Goal: Information Seeking & Learning: Learn about a topic

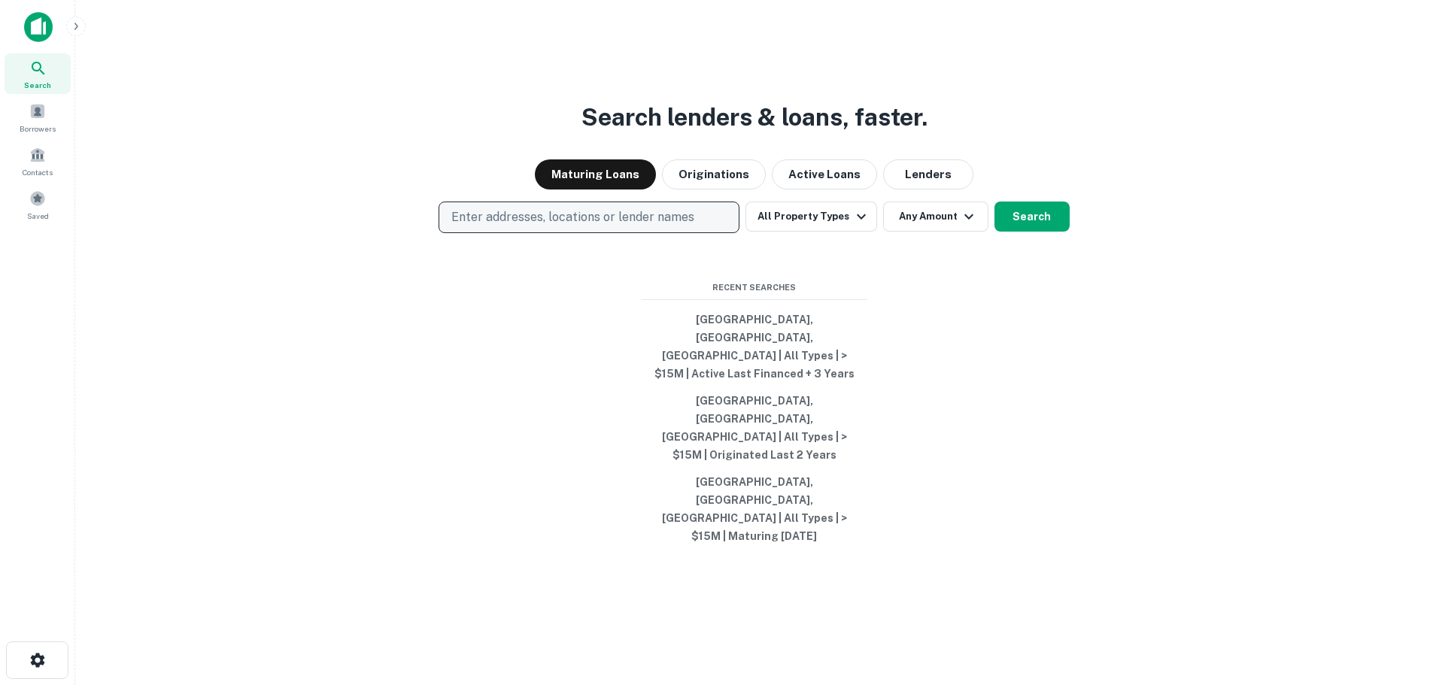
click at [527, 226] on p "Enter addresses, locations or lender names" at bounding box center [572, 217] width 243 height 18
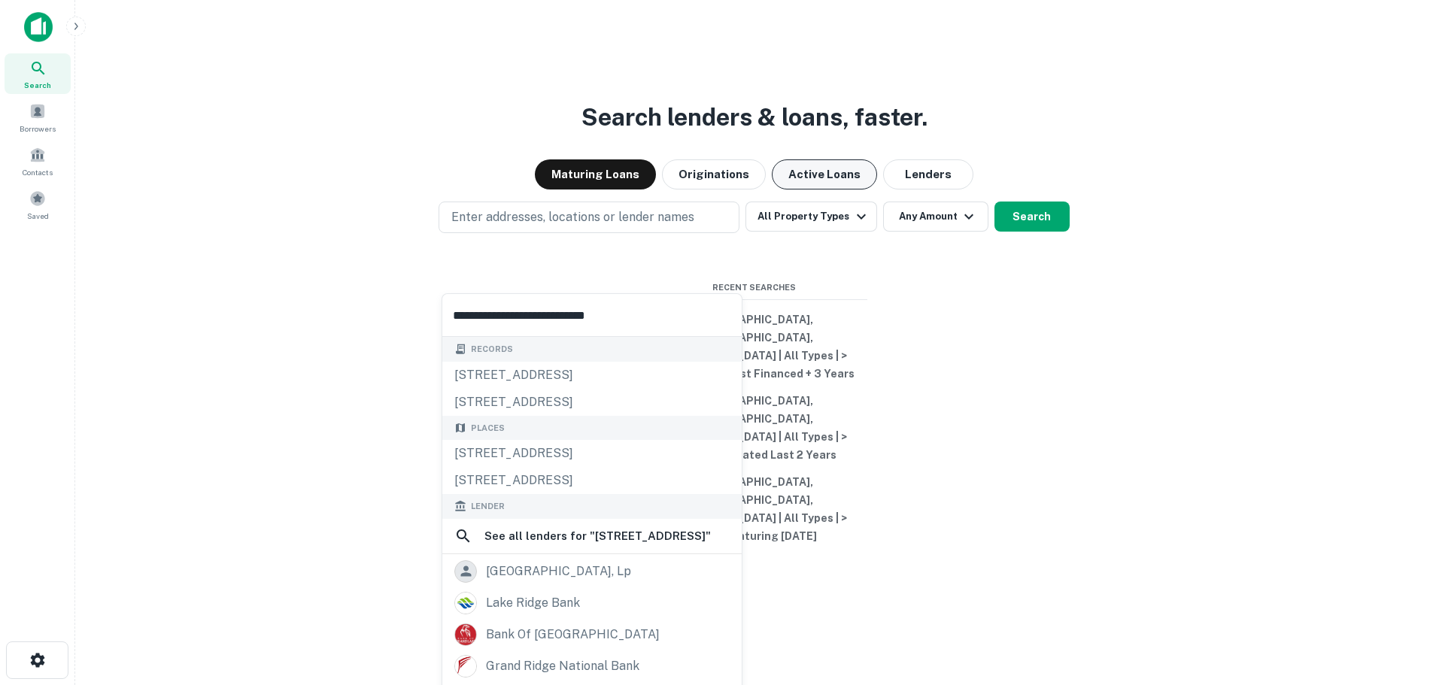
type input "**********"
click at [814, 190] on button "Active Loans" at bounding box center [824, 175] width 105 height 30
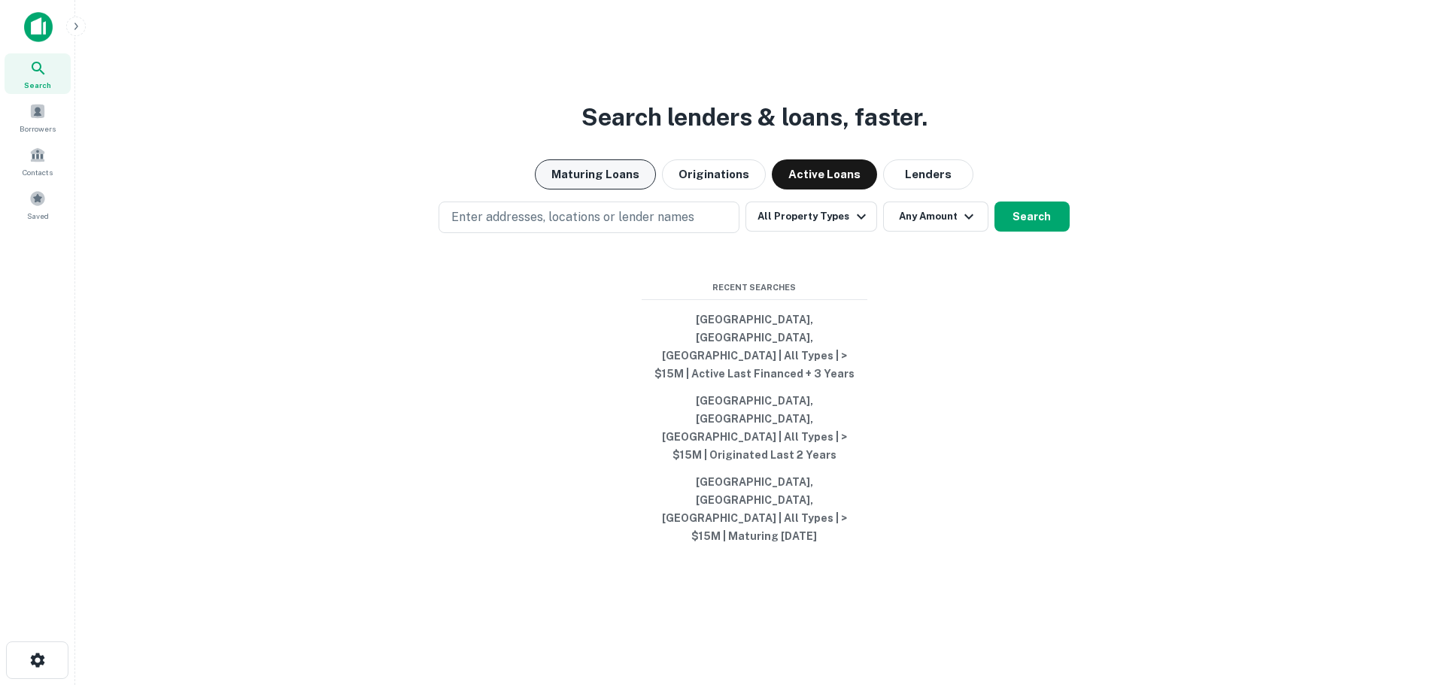
click at [612, 190] on button "Maturing Loans" at bounding box center [595, 175] width 121 height 30
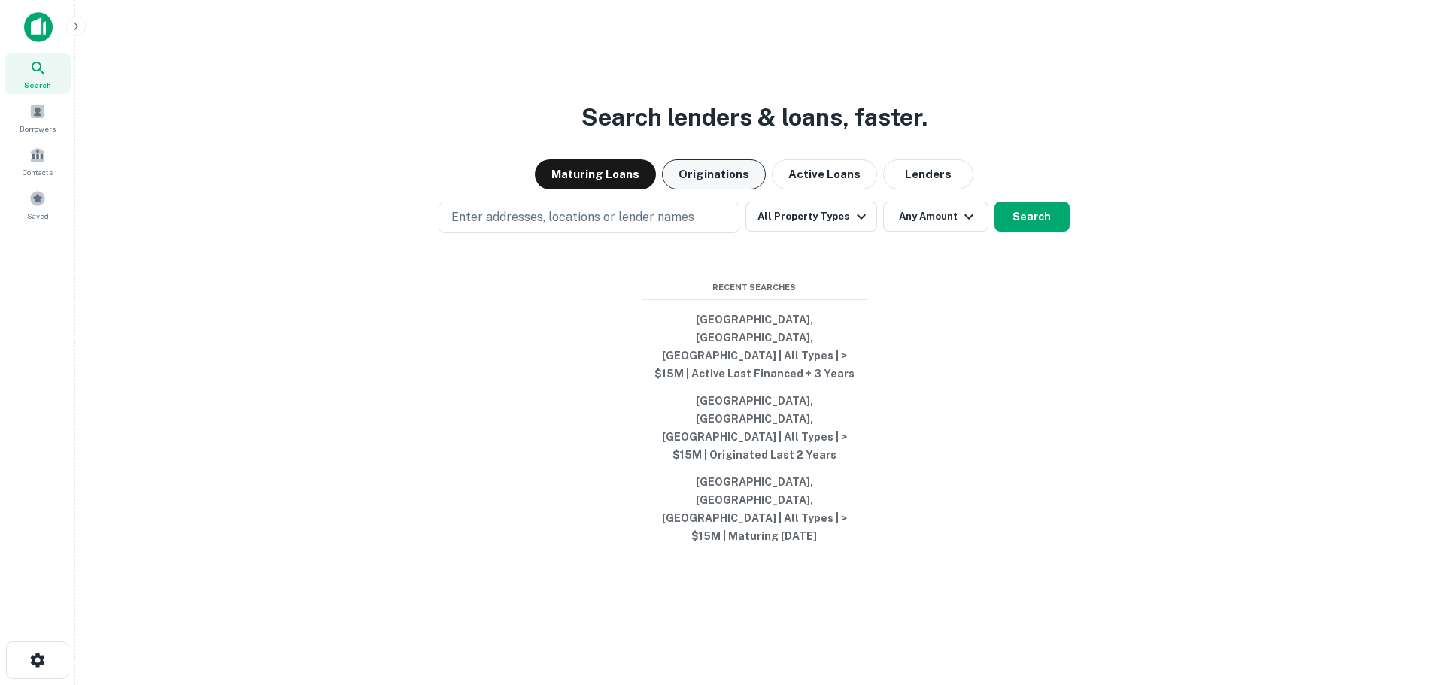
click at [738, 190] on button "Originations" at bounding box center [714, 175] width 104 height 30
click at [900, 190] on button "Lenders" at bounding box center [928, 175] width 90 height 30
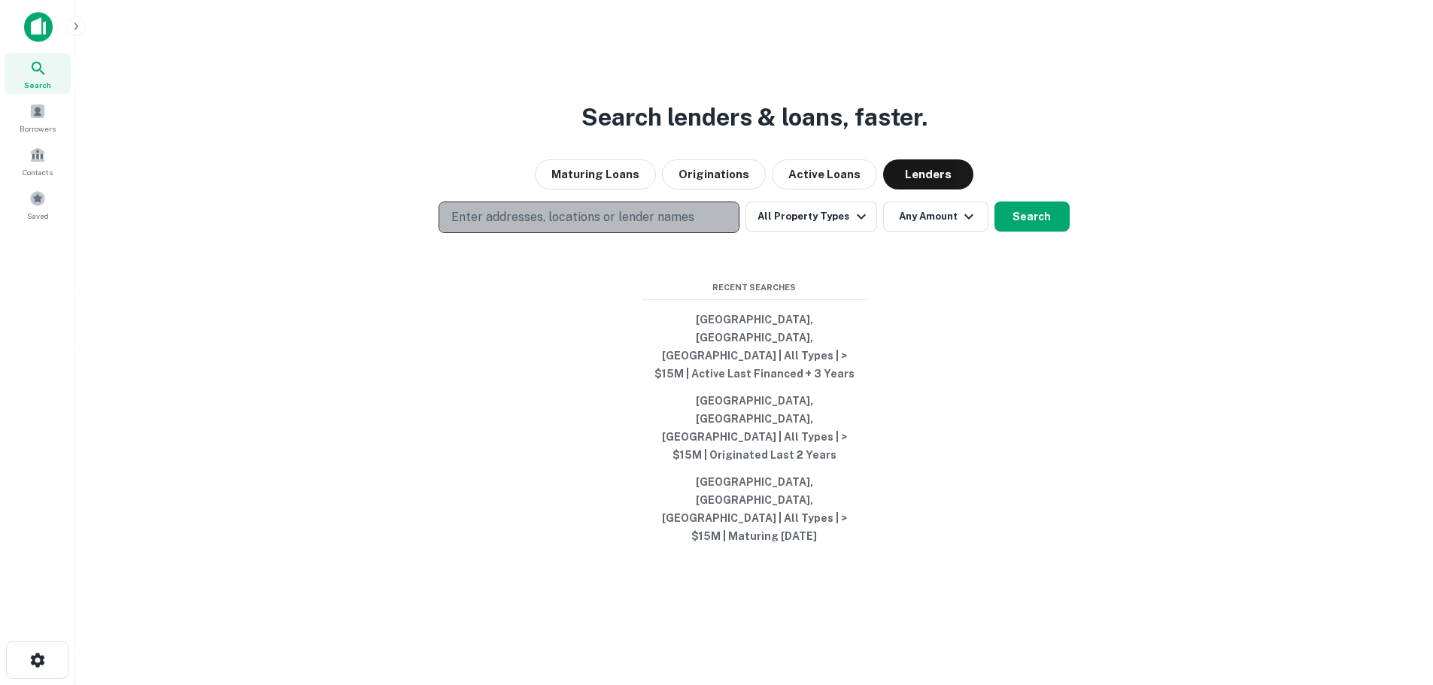
click at [585, 226] on p "Enter addresses, locations or lender names" at bounding box center [572, 217] width 243 height 18
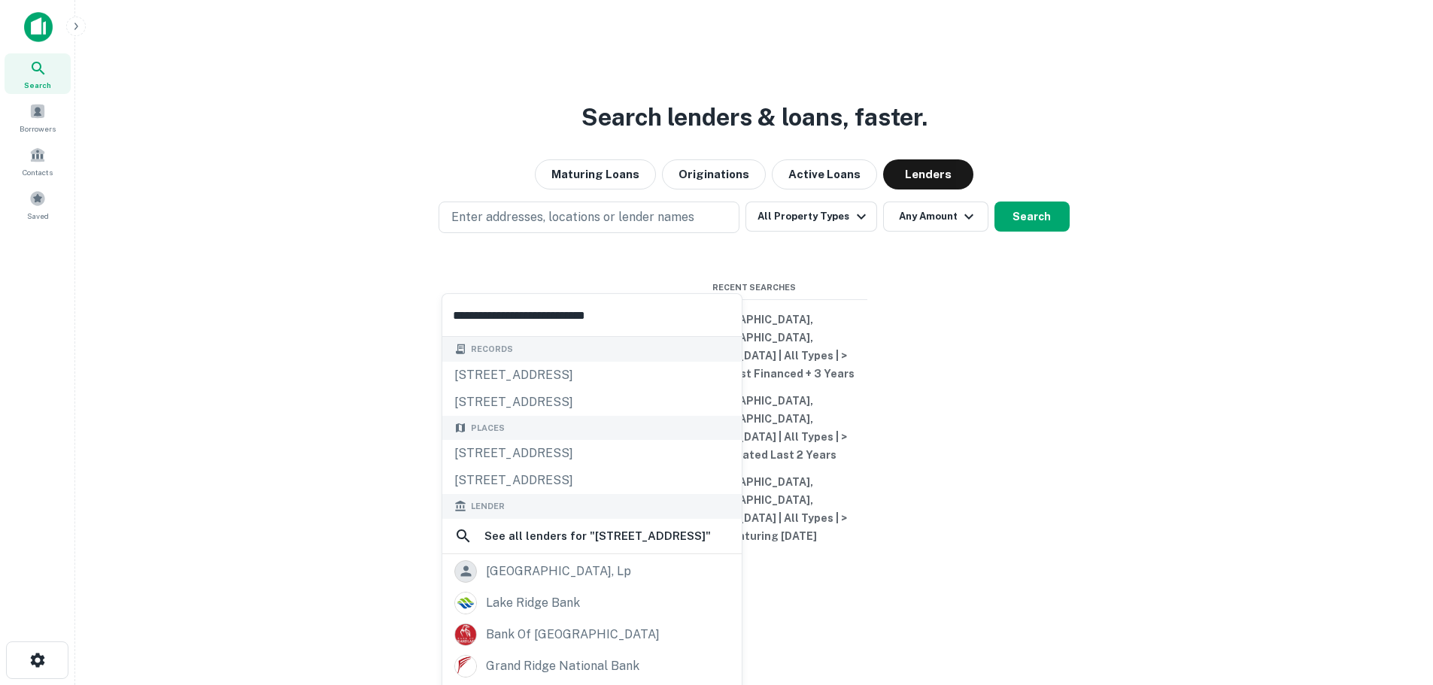
drag, startPoint x: 628, startPoint y: 314, endPoint x: 173, endPoint y: 289, distance: 455.9
click at [173, 289] on body "**********" at bounding box center [716, 342] width 1433 height 685
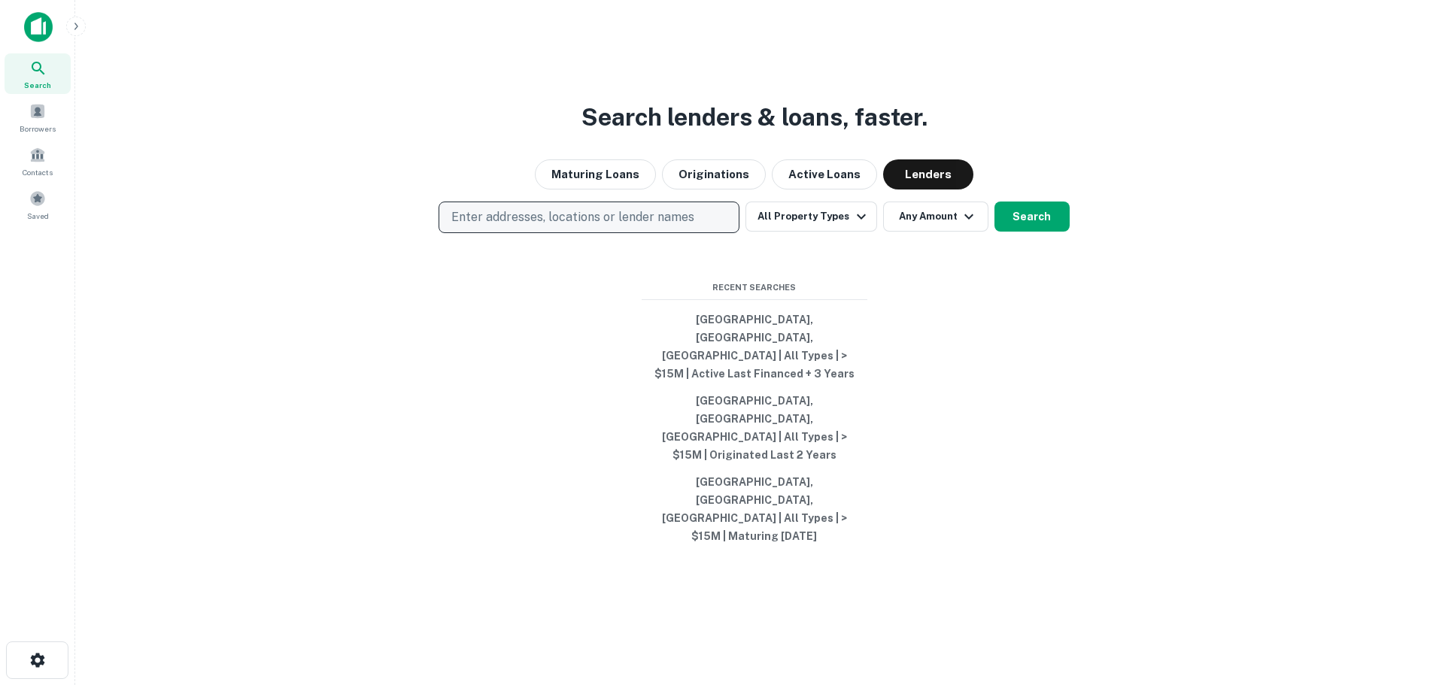
click at [643, 226] on p "Enter addresses, locations or lender names" at bounding box center [572, 217] width 243 height 18
type input "**********"
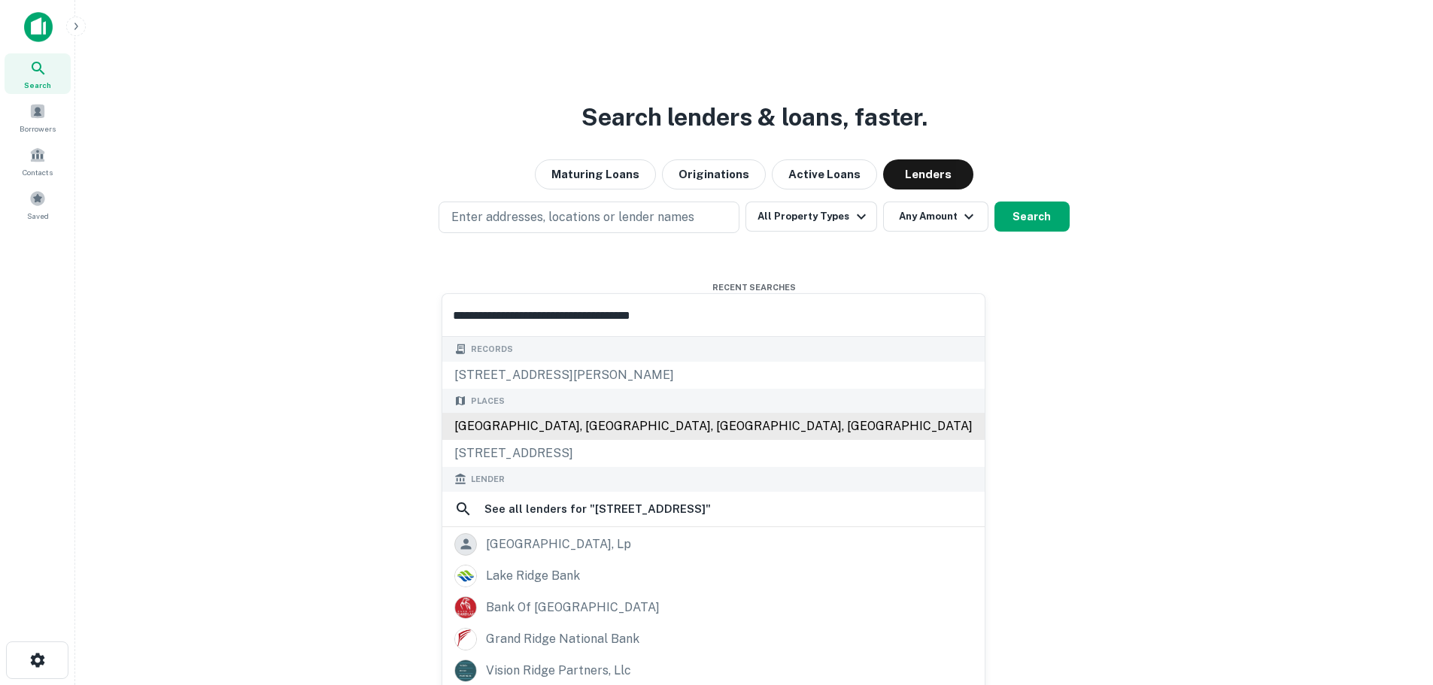
click at [615, 427] on div "[GEOGRAPHIC_DATA], [GEOGRAPHIC_DATA], [GEOGRAPHIC_DATA], [GEOGRAPHIC_DATA]" at bounding box center [713, 426] width 542 height 27
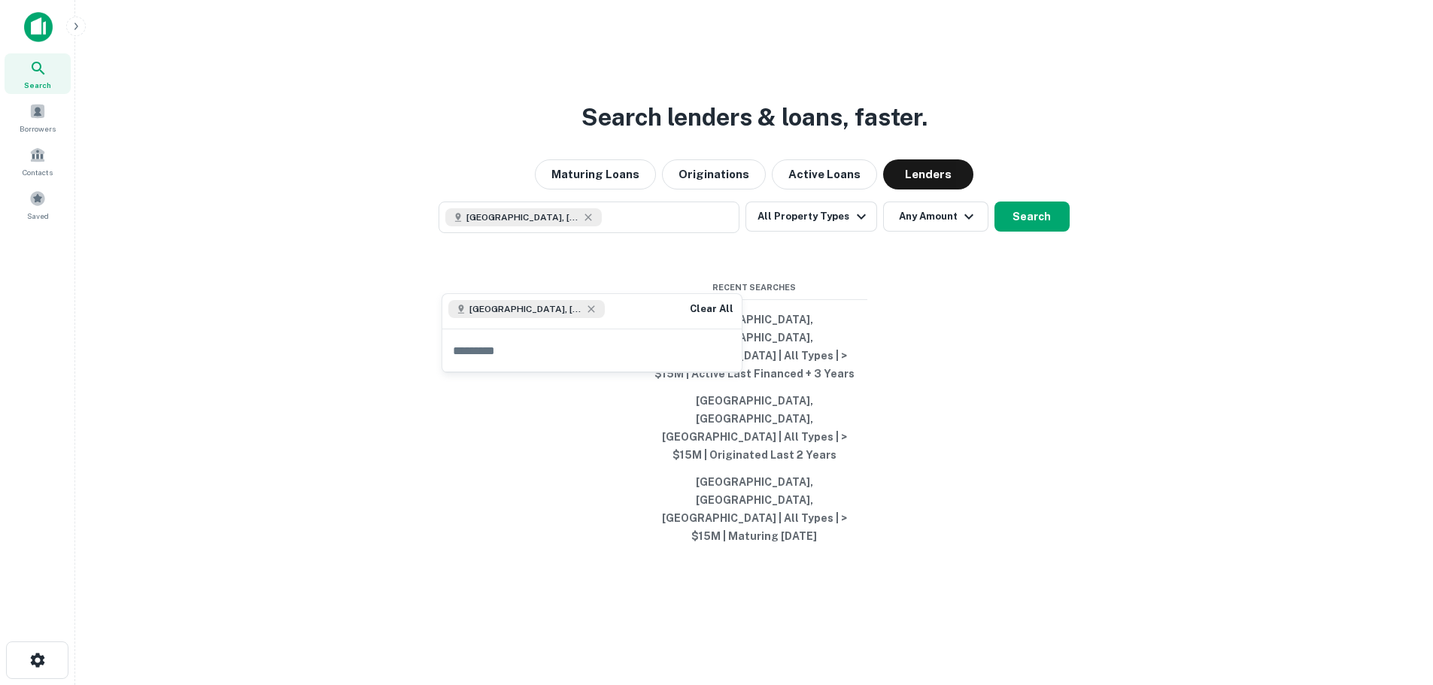
click at [448, 494] on div "Search lenders & loans, faster. Maturing Loans Originations Active Loans [GEOGR…" at bounding box center [754, 378] width 1334 height 685
click at [1035, 232] on button "Search" at bounding box center [1032, 217] width 75 height 30
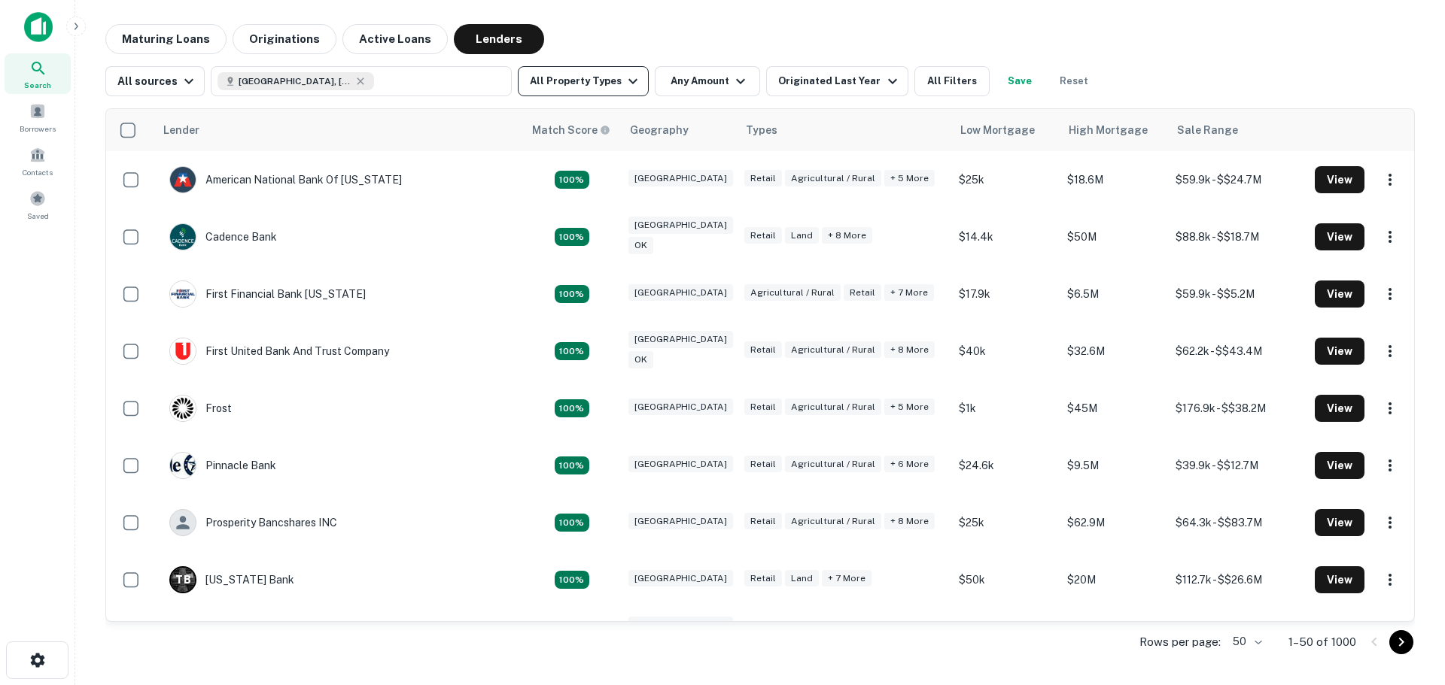
click at [597, 79] on button "All Property Types" at bounding box center [583, 81] width 131 height 30
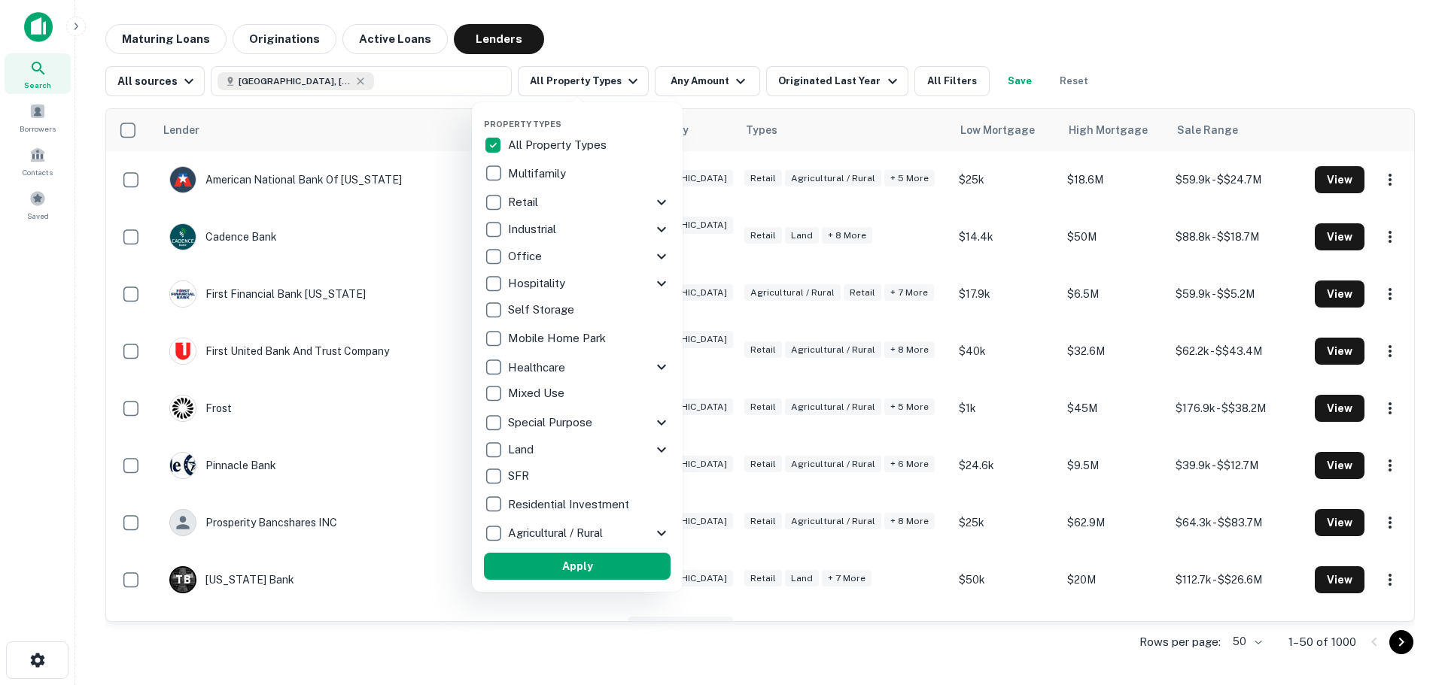
click at [546, 175] on p "Multifamily" at bounding box center [538, 174] width 61 height 18
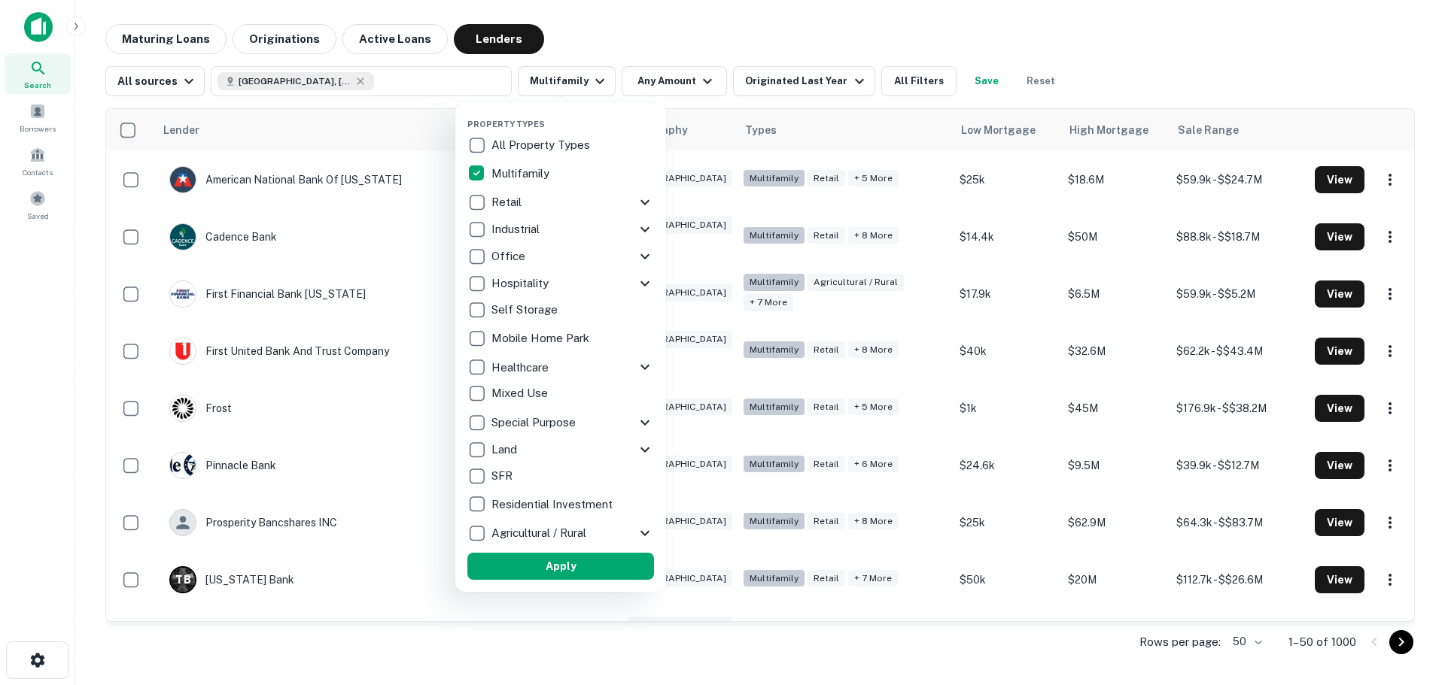
click at [1129, 60] on div at bounding box center [722, 342] width 1445 height 685
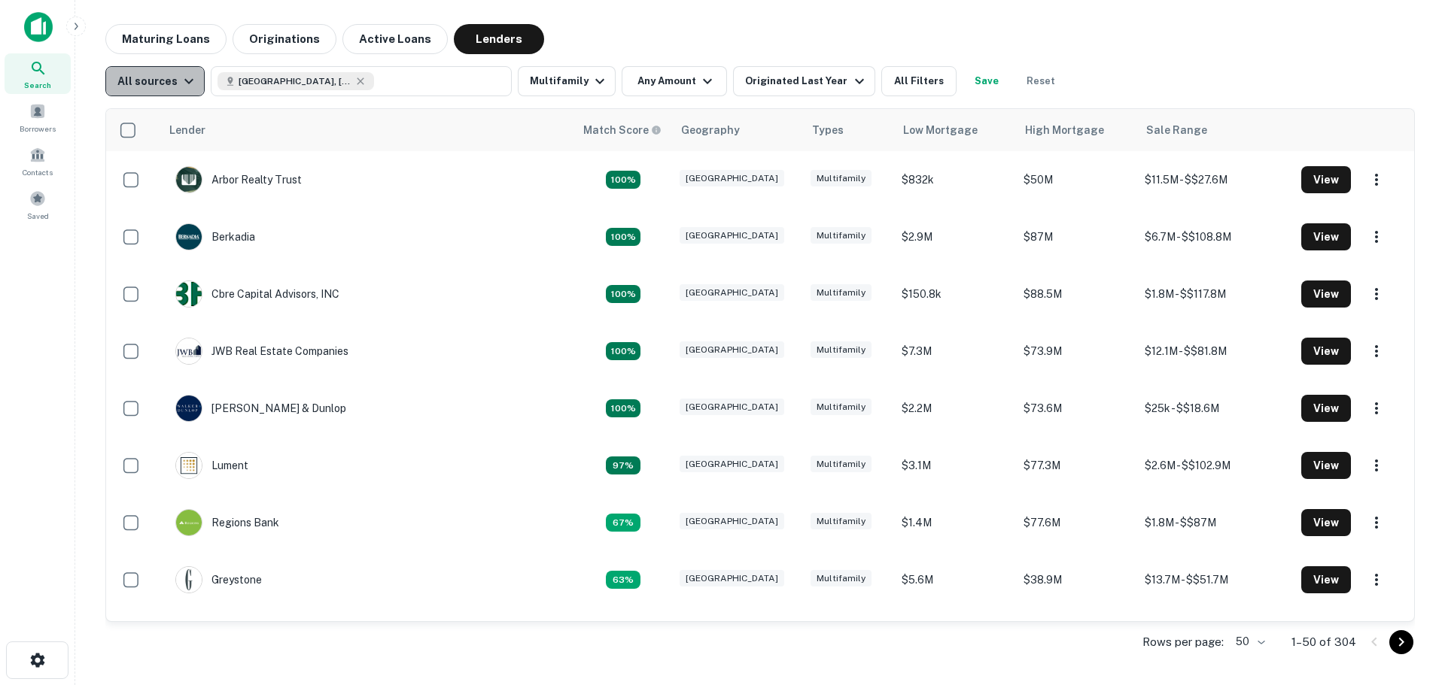
click at [184, 86] on icon "button" at bounding box center [189, 81] width 18 height 18
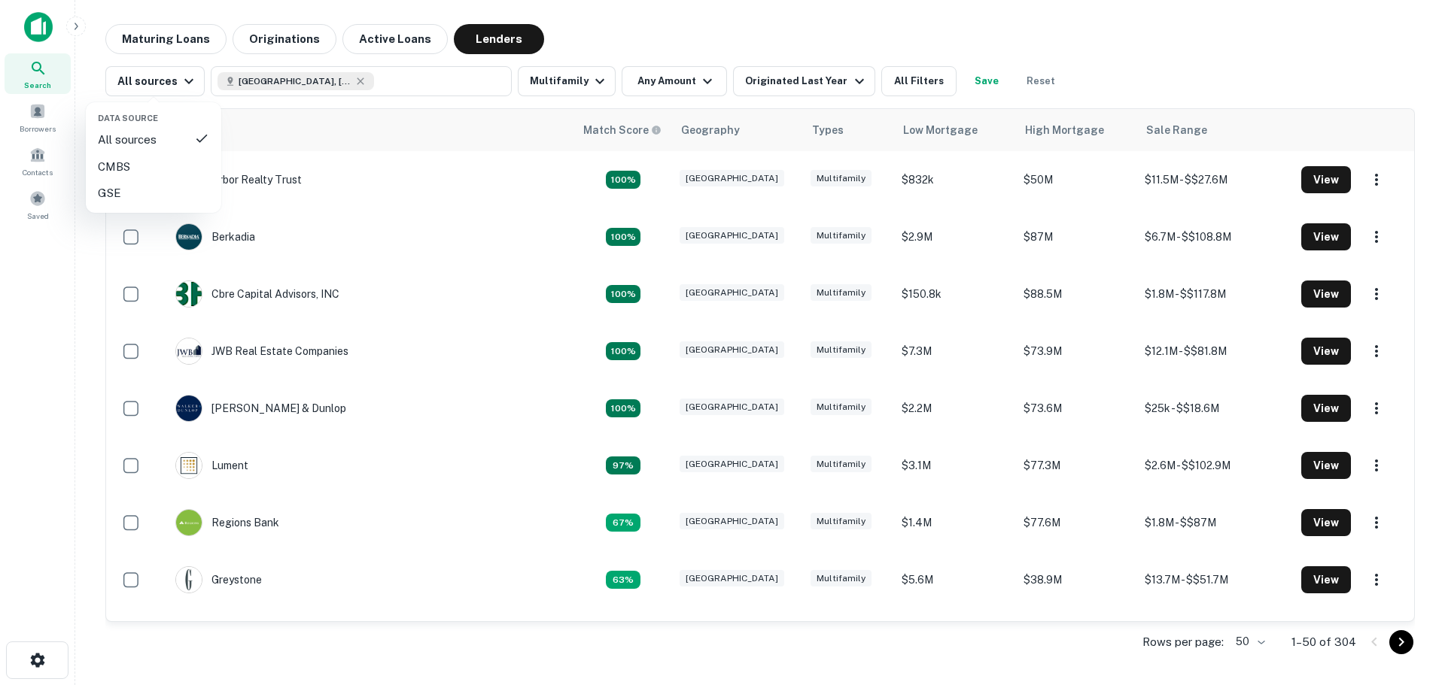
click at [667, 41] on div at bounding box center [722, 342] width 1445 height 685
click at [676, 76] on button "Any Amount" at bounding box center [673, 81] width 105 height 30
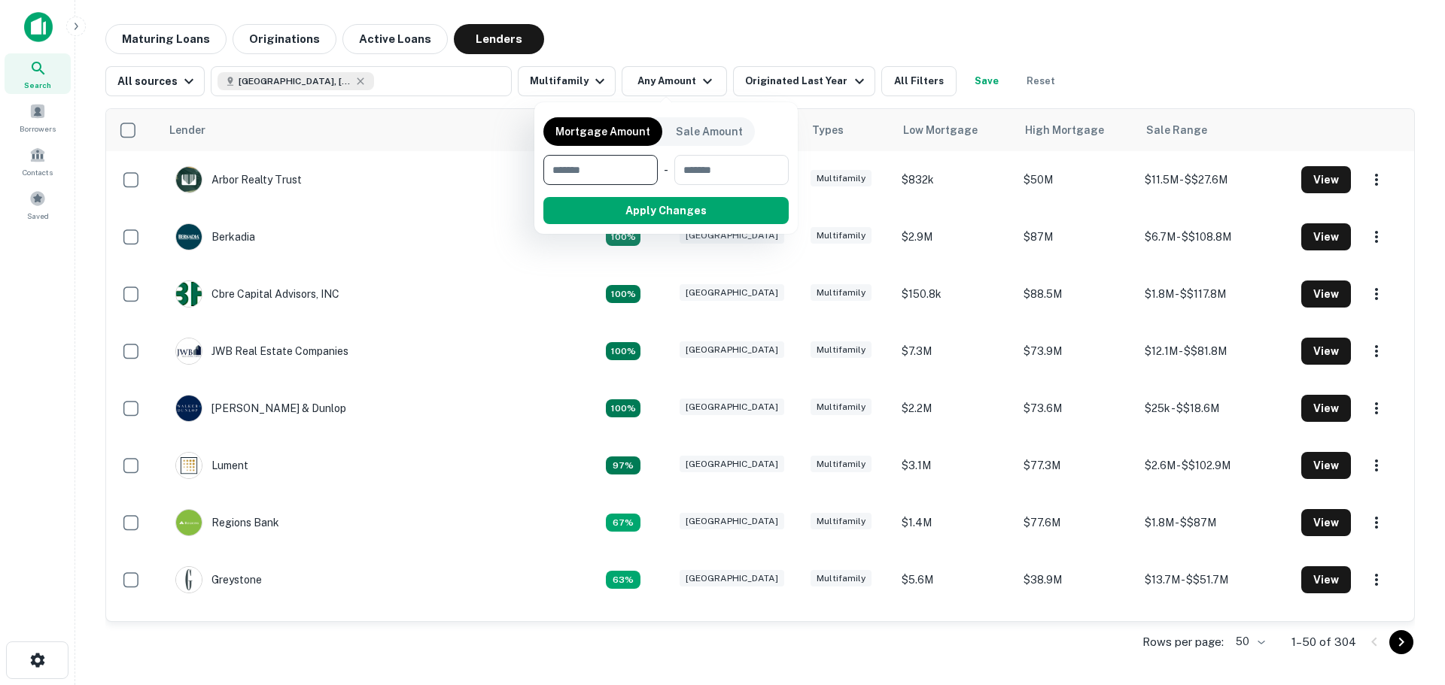
click at [728, 26] on div at bounding box center [722, 342] width 1445 height 685
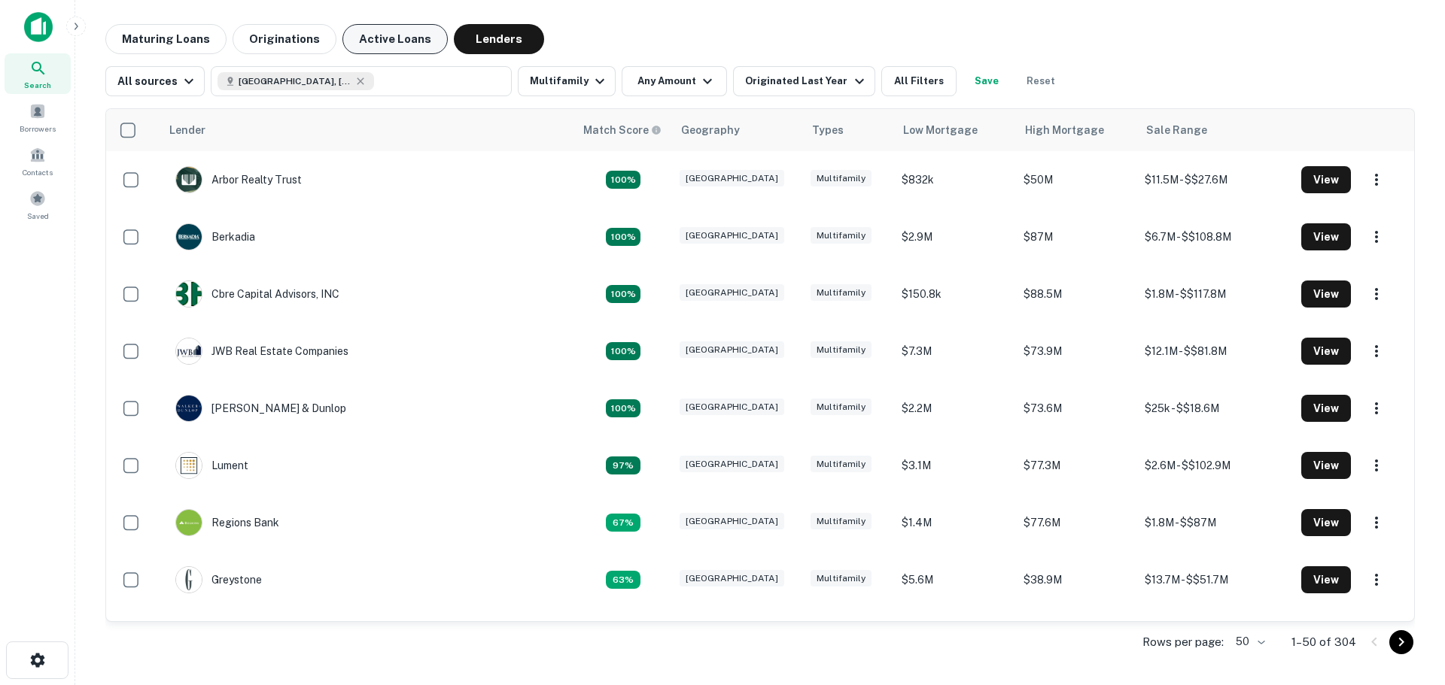
click at [397, 35] on button "Active Loans" at bounding box center [394, 39] width 105 height 30
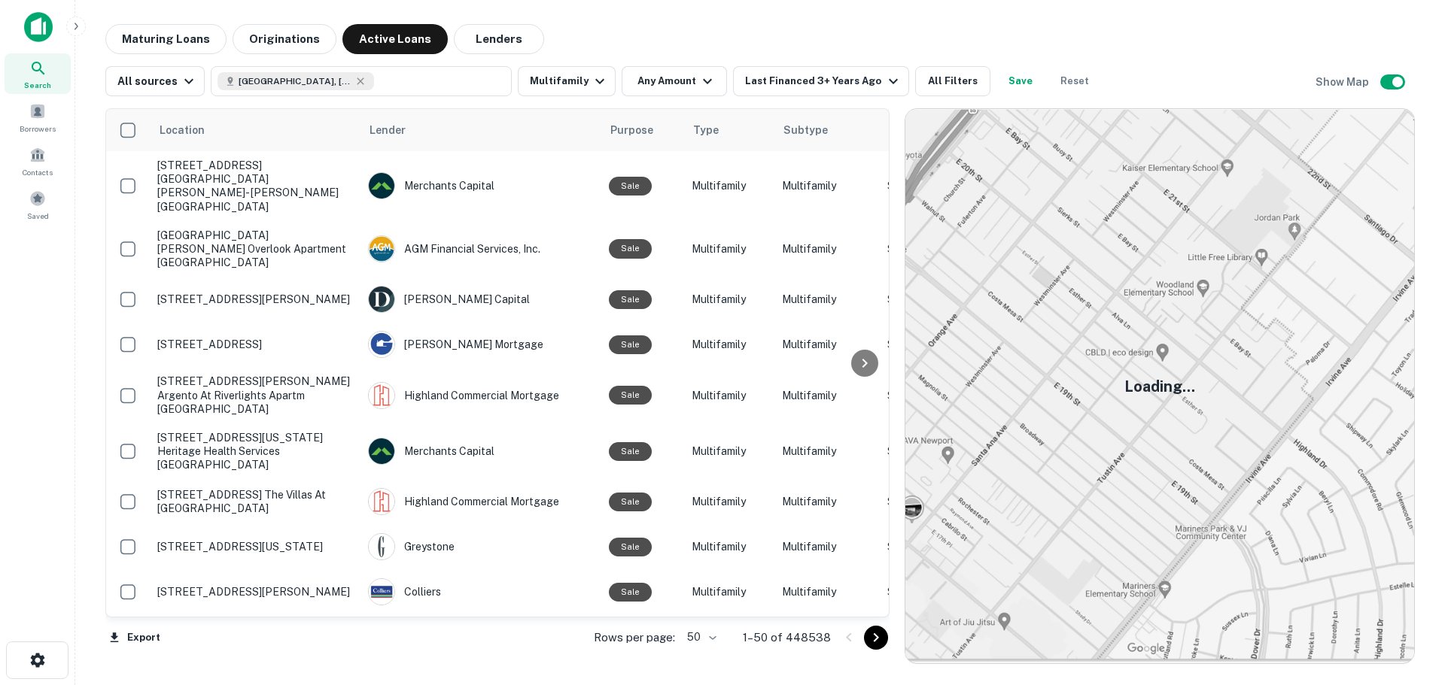
click at [1179, 391] on h5 "Loading..." at bounding box center [1159, 386] width 71 height 23
click at [439, 74] on button "[GEOGRAPHIC_DATA], [GEOGRAPHIC_DATA], [GEOGRAPHIC_DATA]" at bounding box center [361, 81] width 301 height 30
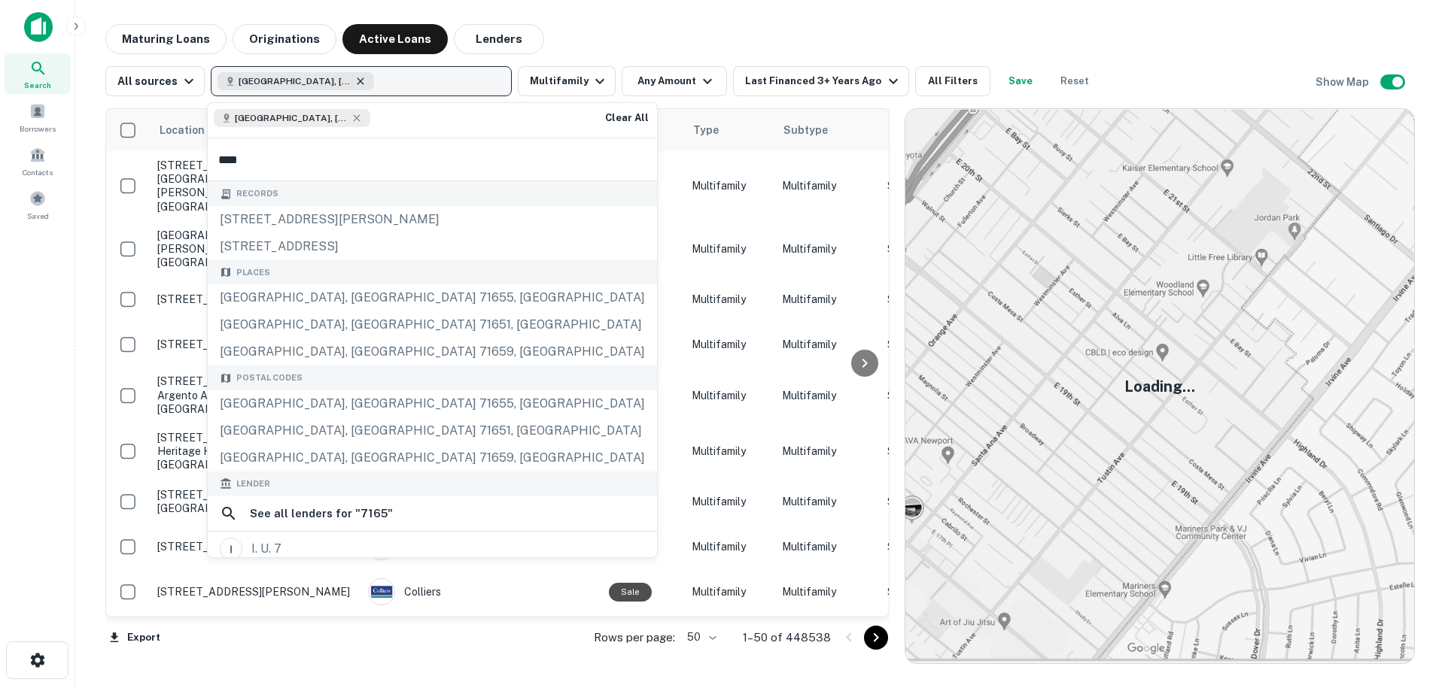
type input "****"
click at [359, 77] on icon "button" at bounding box center [360, 81] width 12 height 12
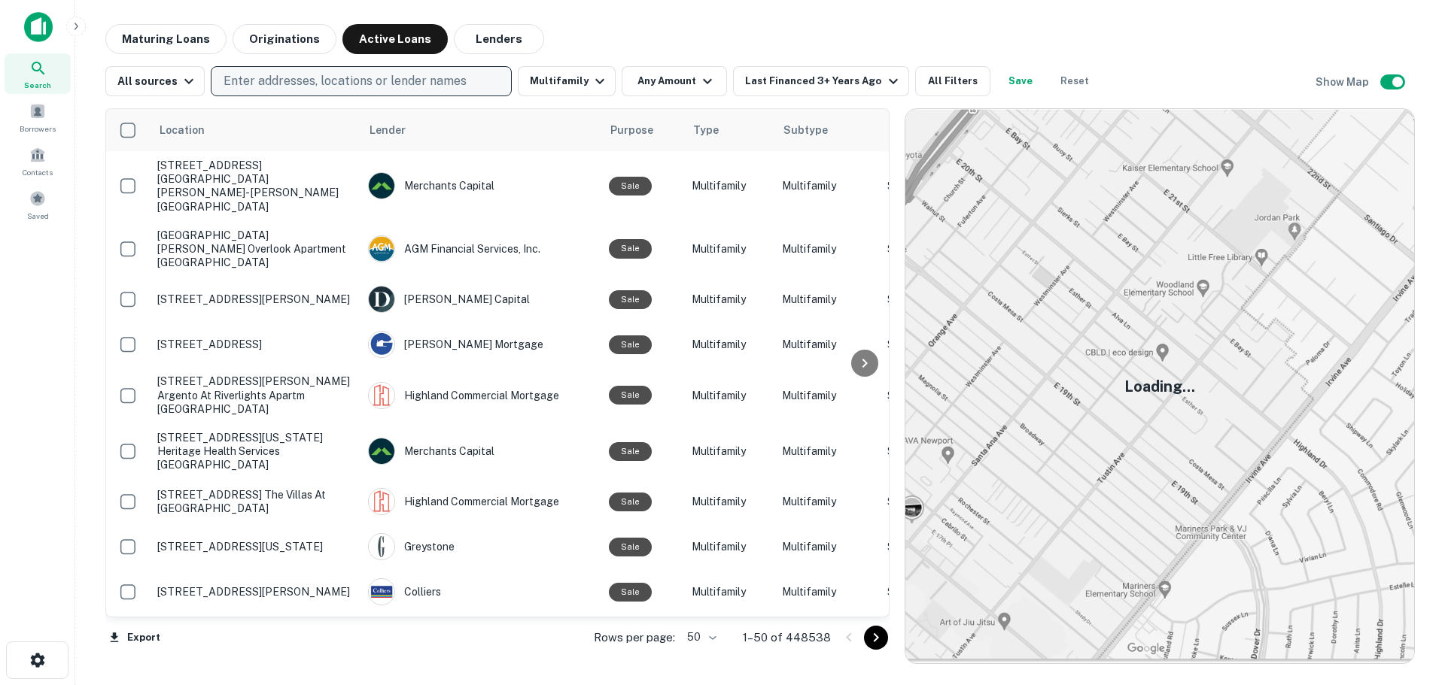
click at [321, 80] on p "Enter addresses, locations or lender names" at bounding box center [344, 81] width 243 height 18
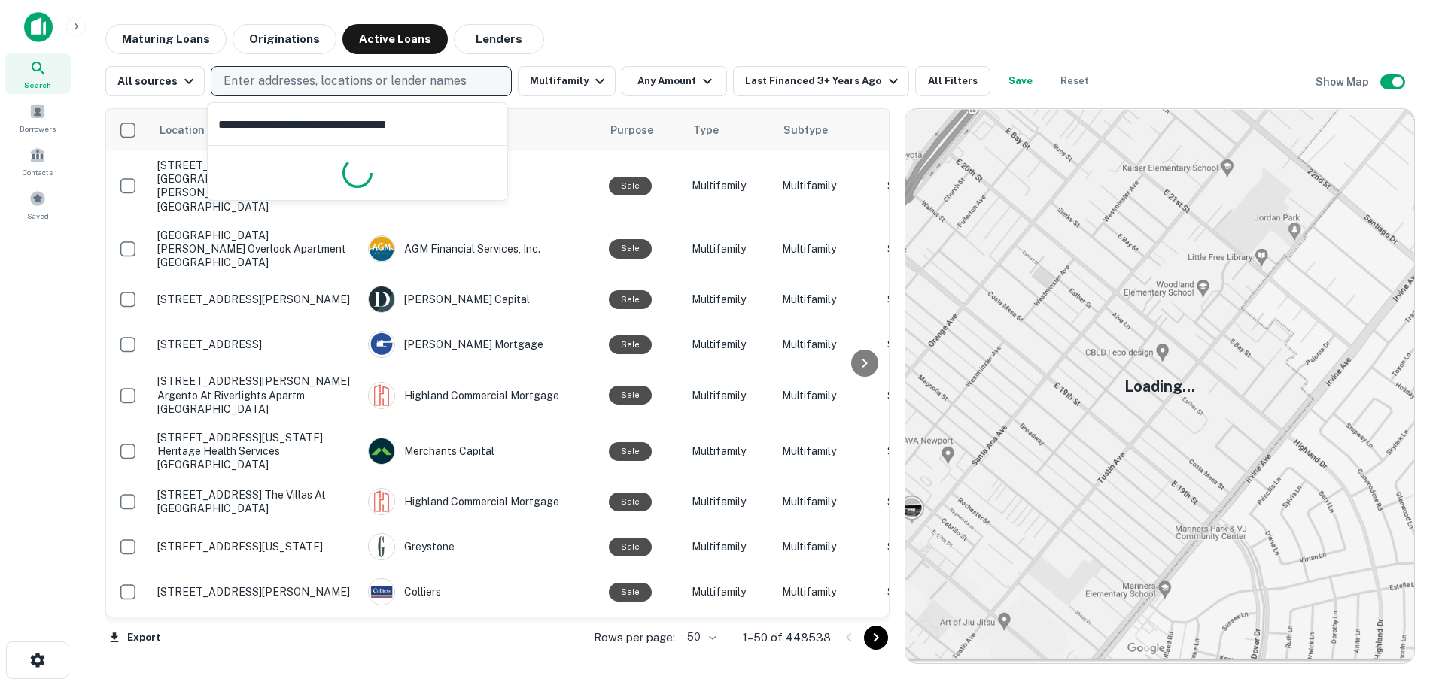
type input "**********"
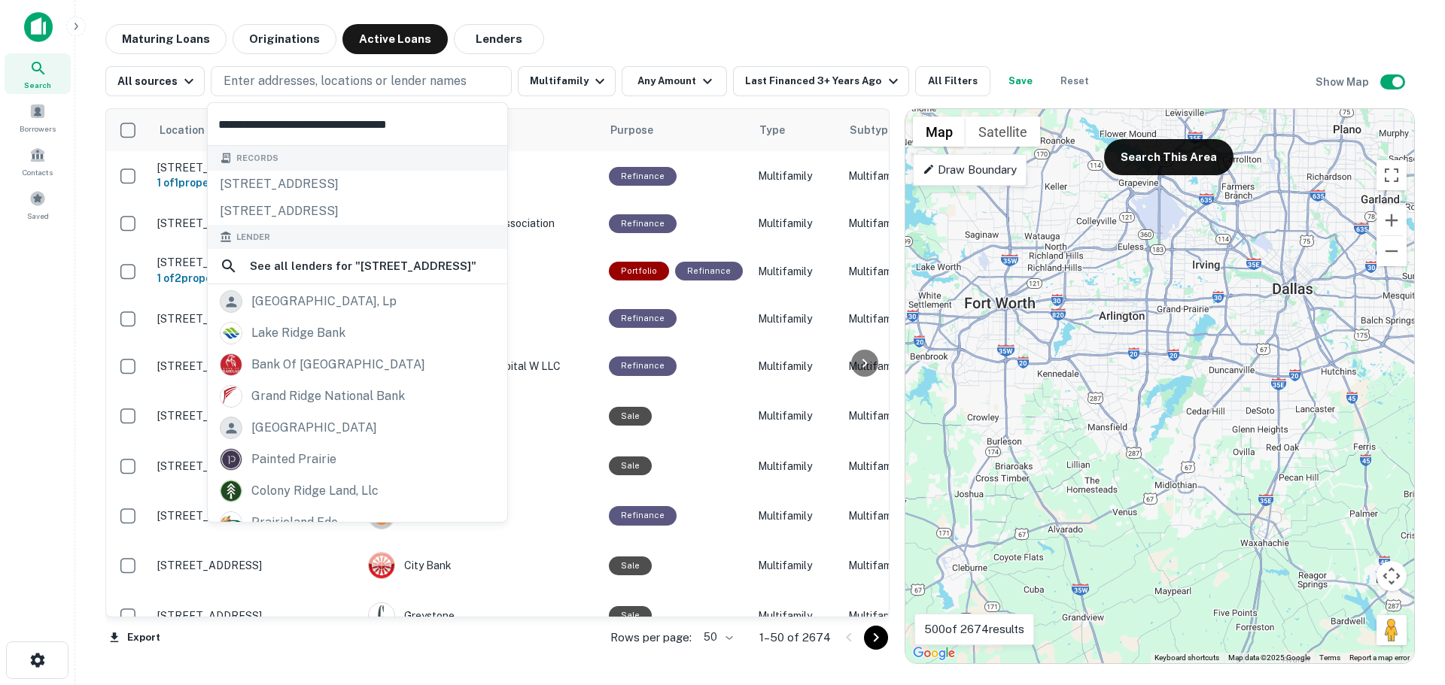
click at [630, 14] on main "Maturing Loans Originations Active Loans Lenders All sources Enter addresses, l…" at bounding box center [759, 342] width 1369 height 685
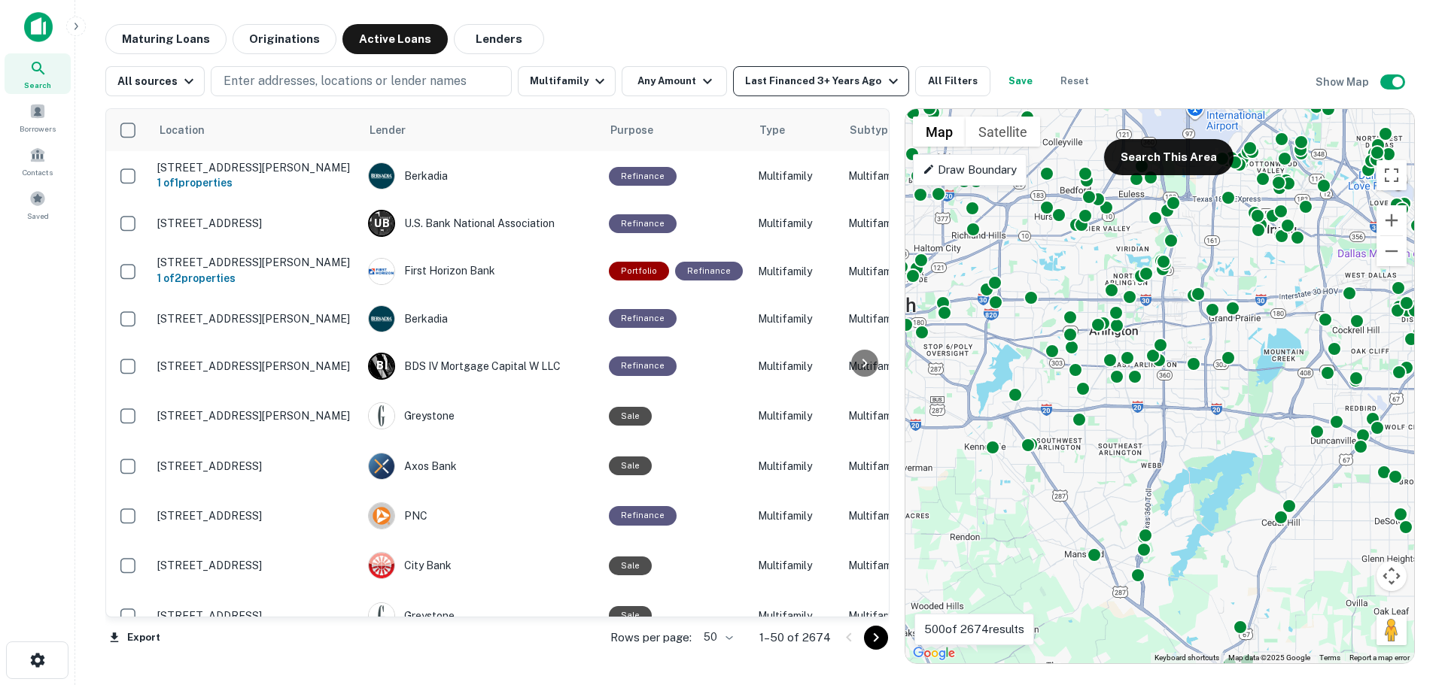
click at [825, 75] on div "Last Financed 3+ Years Ago" at bounding box center [823, 81] width 157 height 18
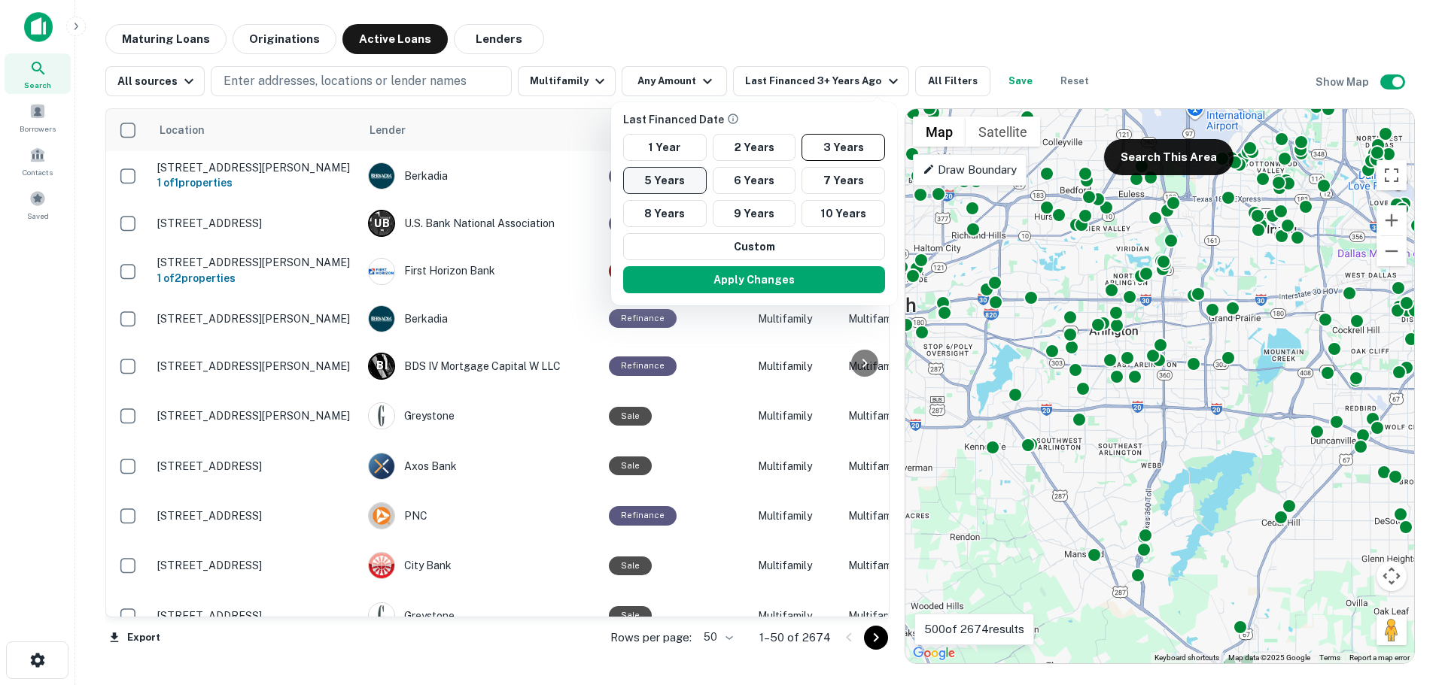
click at [678, 182] on button "5 Years" at bounding box center [665, 180] width 84 height 27
drag, startPoint x: 815, startPoint y: 41, endPoint x: 312, endPoint y: 77, distance: 504.0
click at [815, 41] on div at bounding box center [722, 342] width 1445 height 685
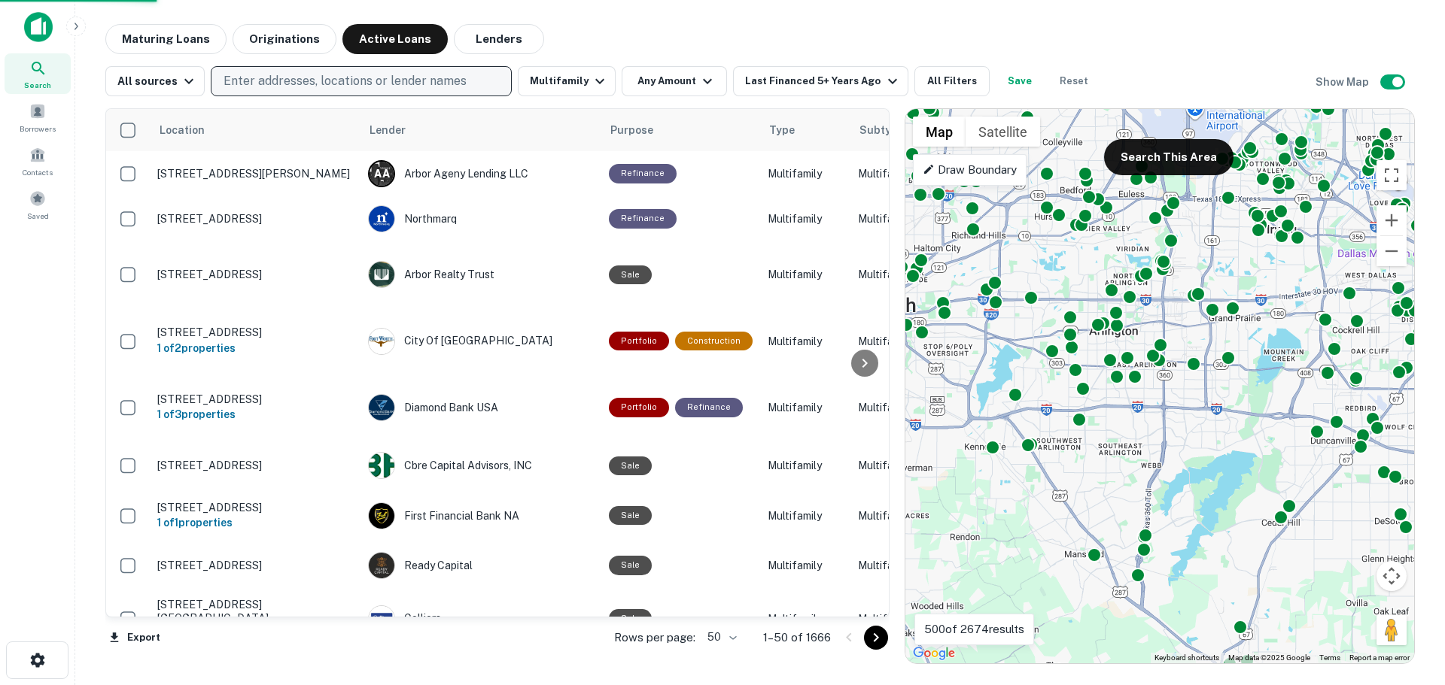
click at [290, 81] on p "Enter addresses, locations or lender names" at bounding box center [344, 81] width 243 height 18
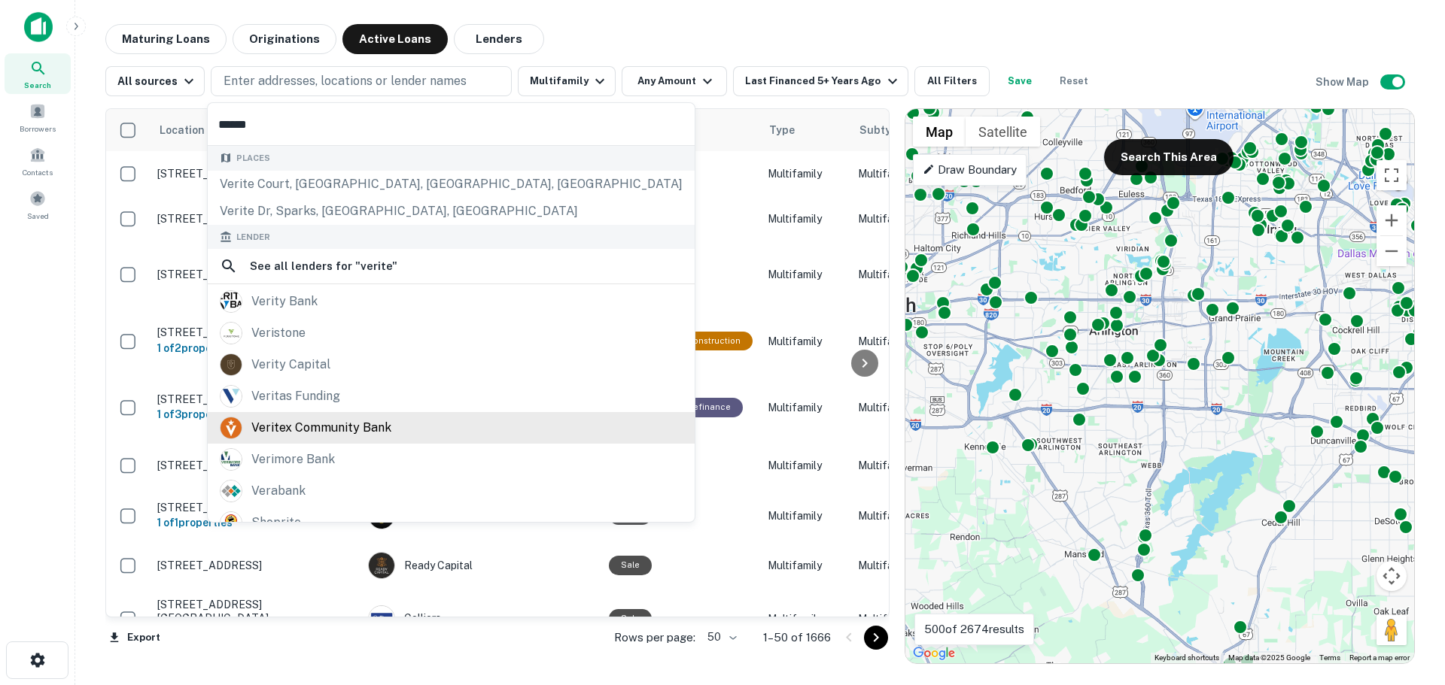
type input "******"
click at [327, 427] on div "veritex community bank" at bounding box center [321, 428] width 140 height 23
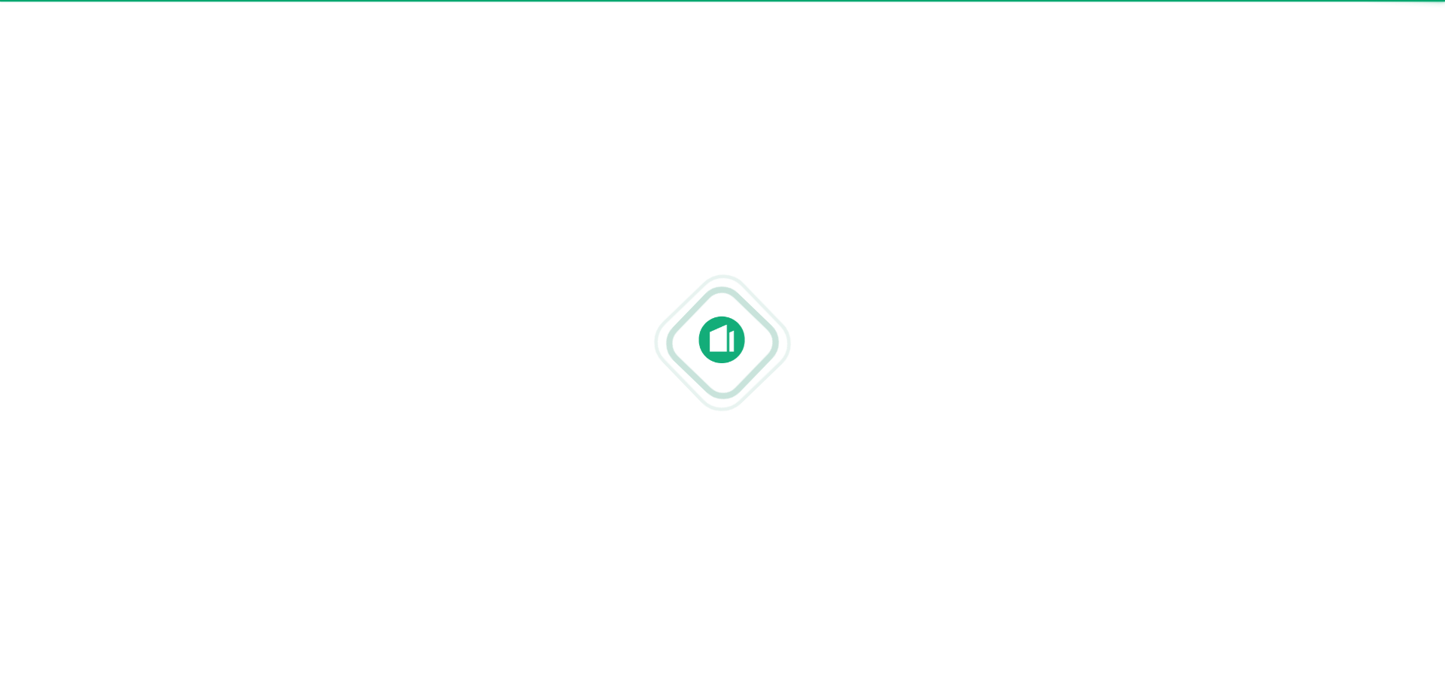
click at [1042, 63] on div at bounding box center [722, 342] width 1445 height 685
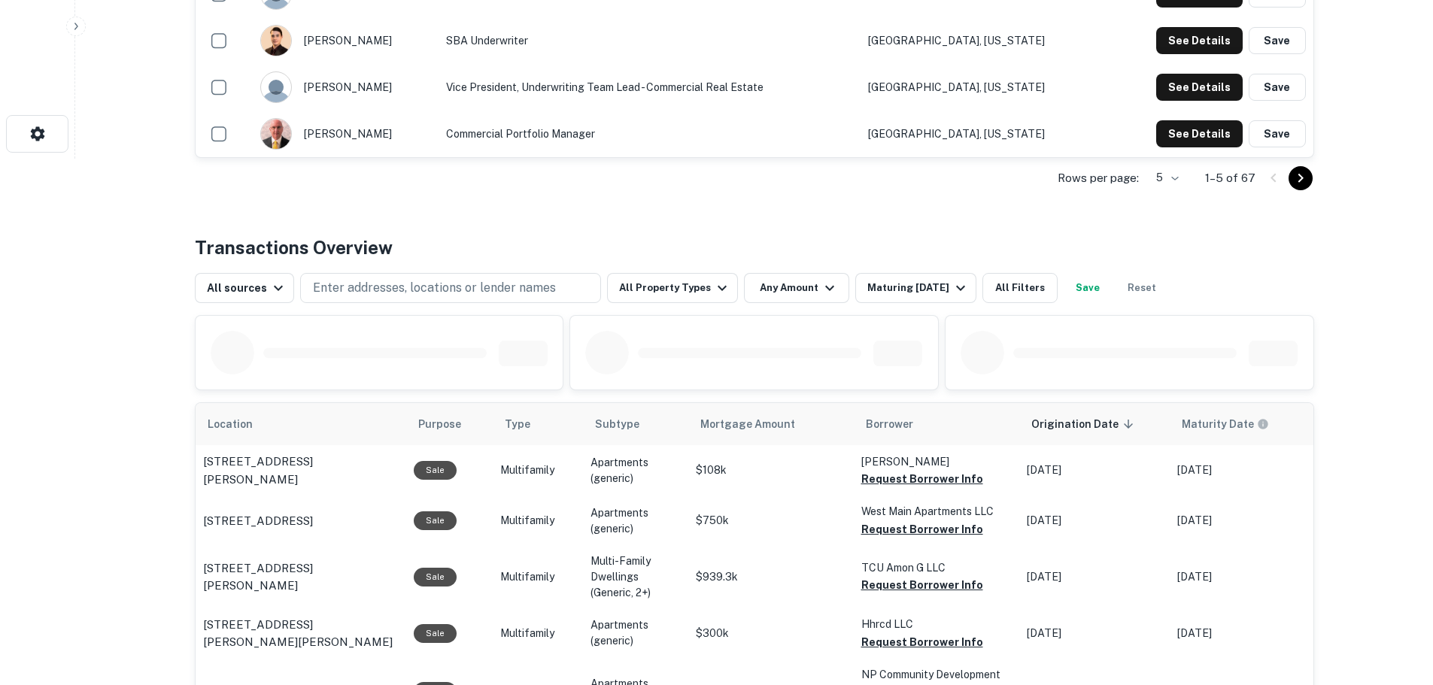
scroll to position [602, 0]
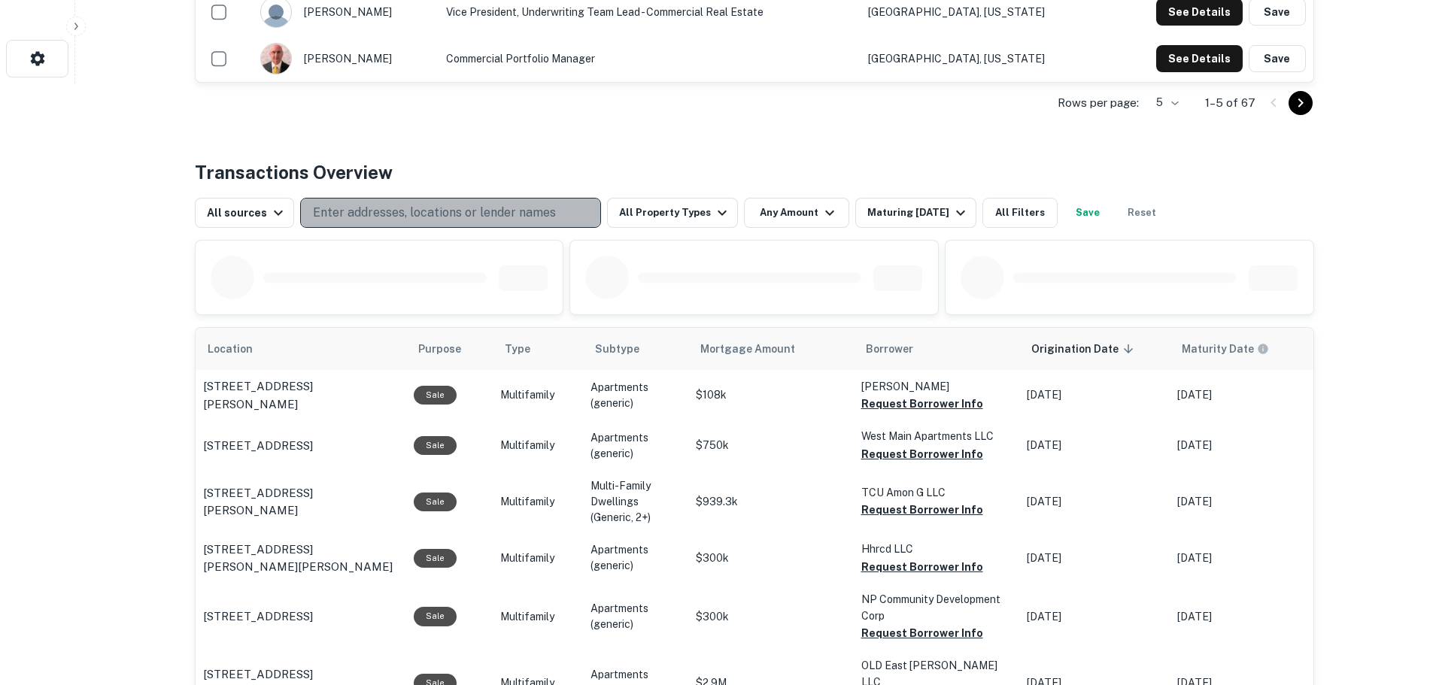
click at [473, 215] on p "Enter addresses, locations or lender names" at bounding box center [434, 213] width 243 height 18
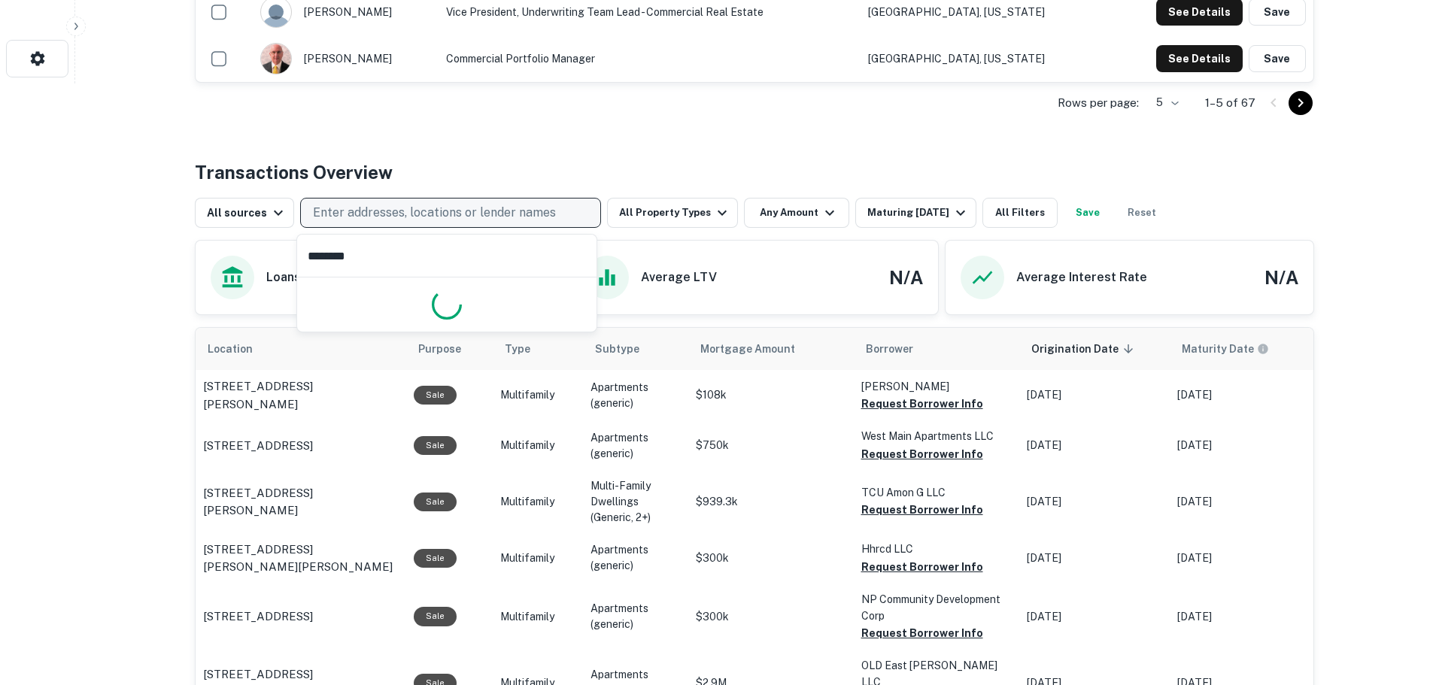
type input "*********"
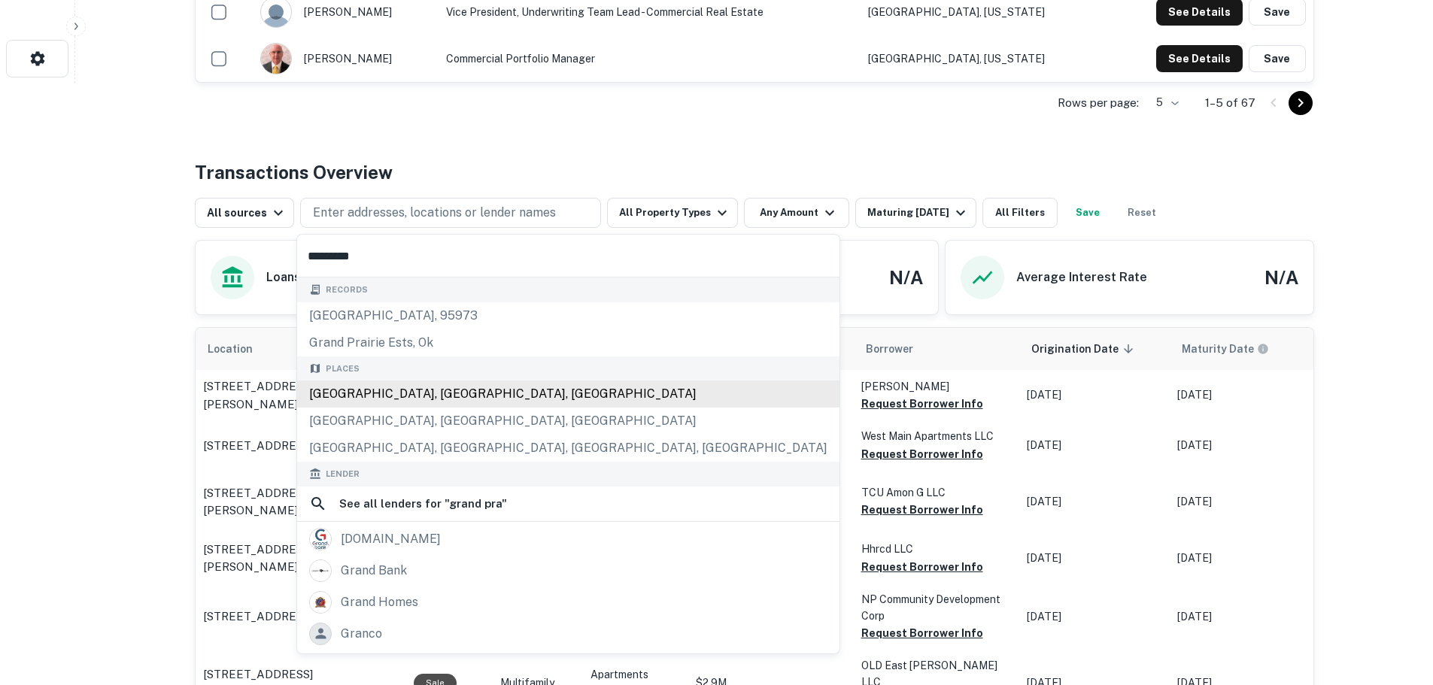
click at [390, 403] on div "[GEOGRAPHIC_DATA], [GEOGRAPHIC_DATA], [GEOGRAPHIC_DATA]" at bounding box center [568, 394] width 542 height 27
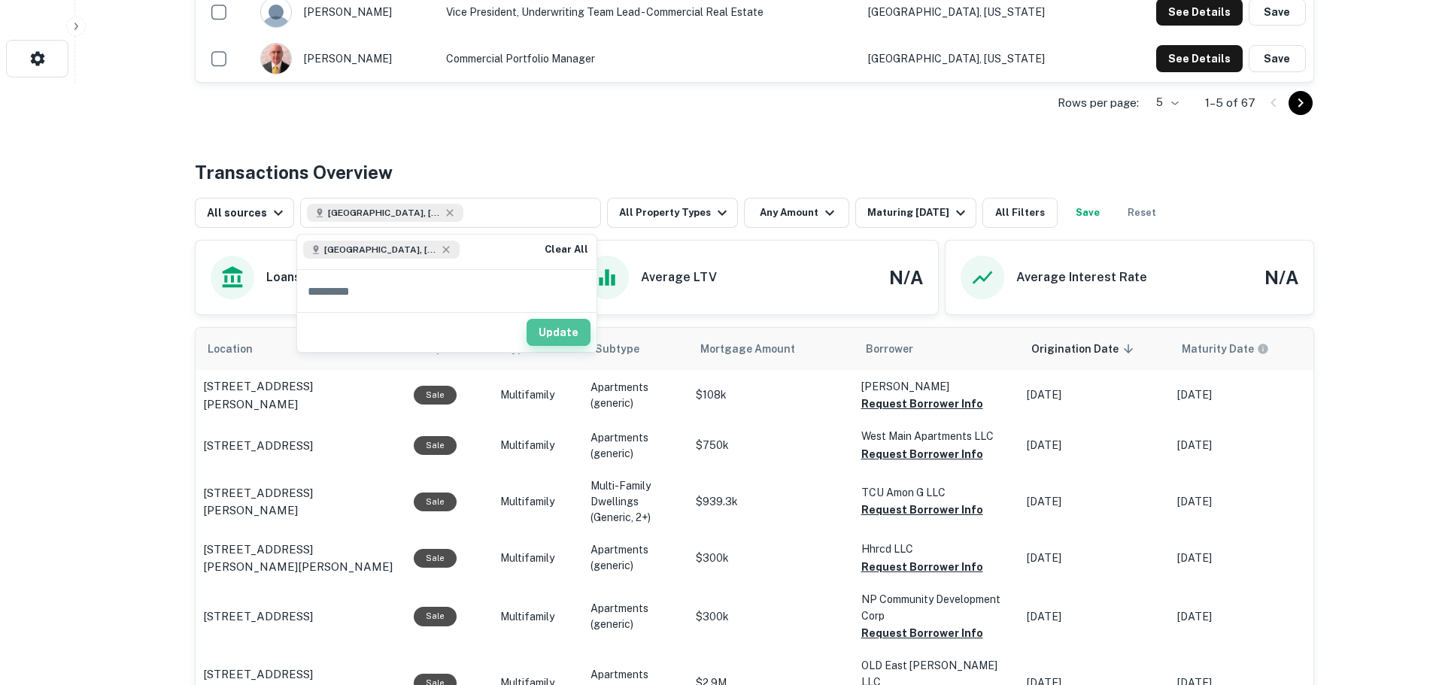
click at [566, 332] on button "Update" at bounding box center [559, 332] width 64 height 27
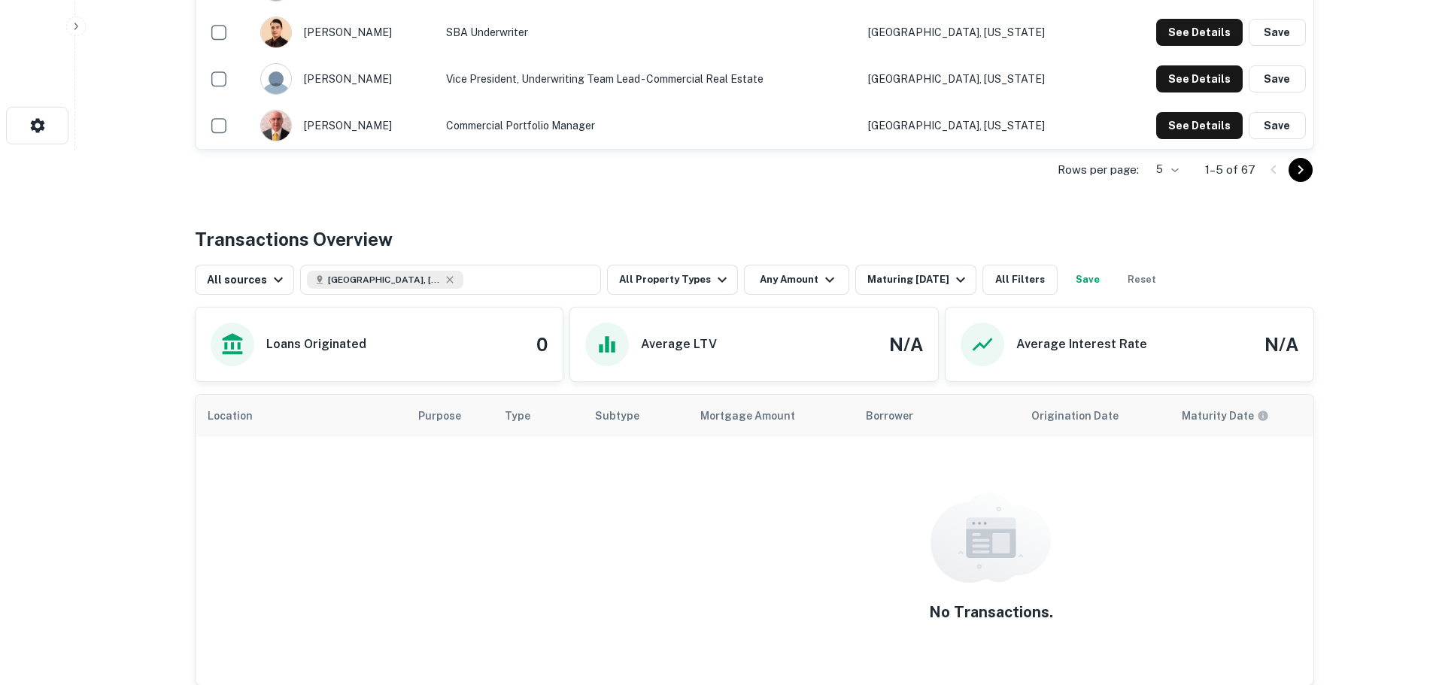
scroll to position [376, 0]
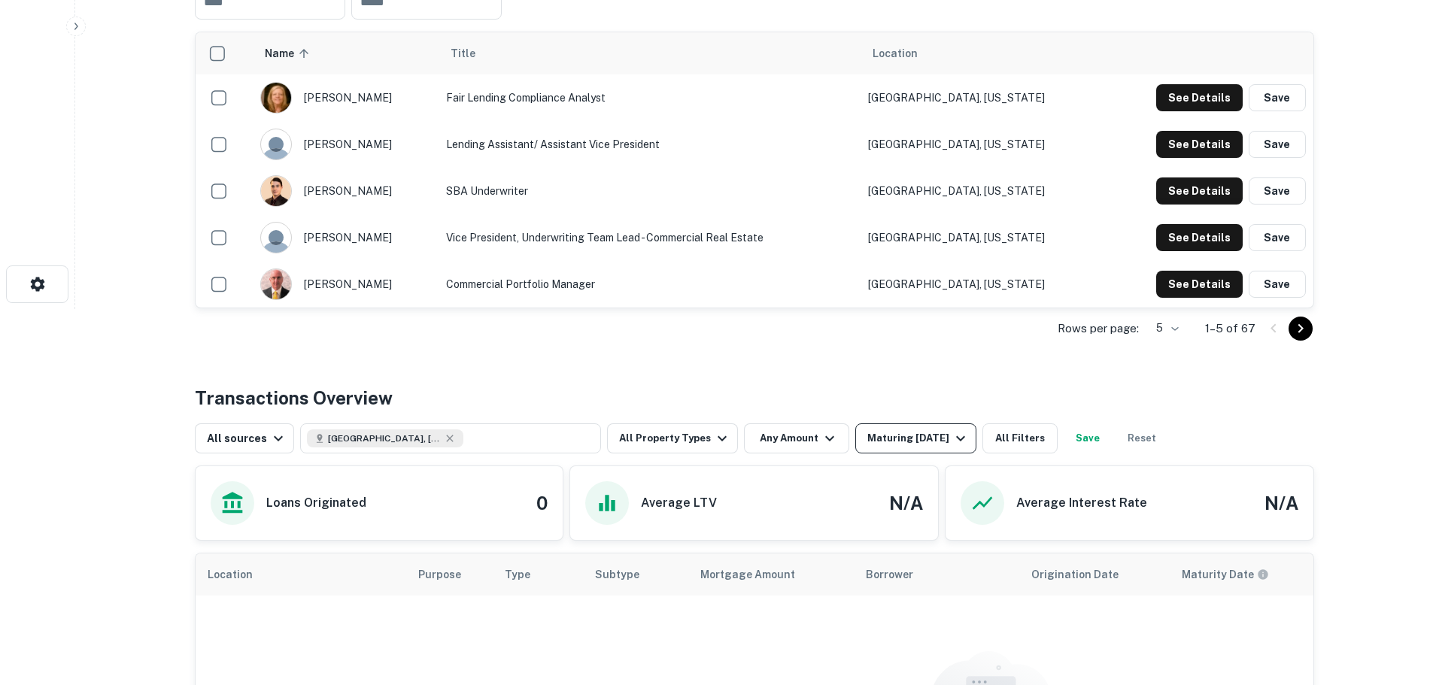
click at [938, 431] on div "Maturing [DATE]" at bounding box center [919, 439] width 102 height 18
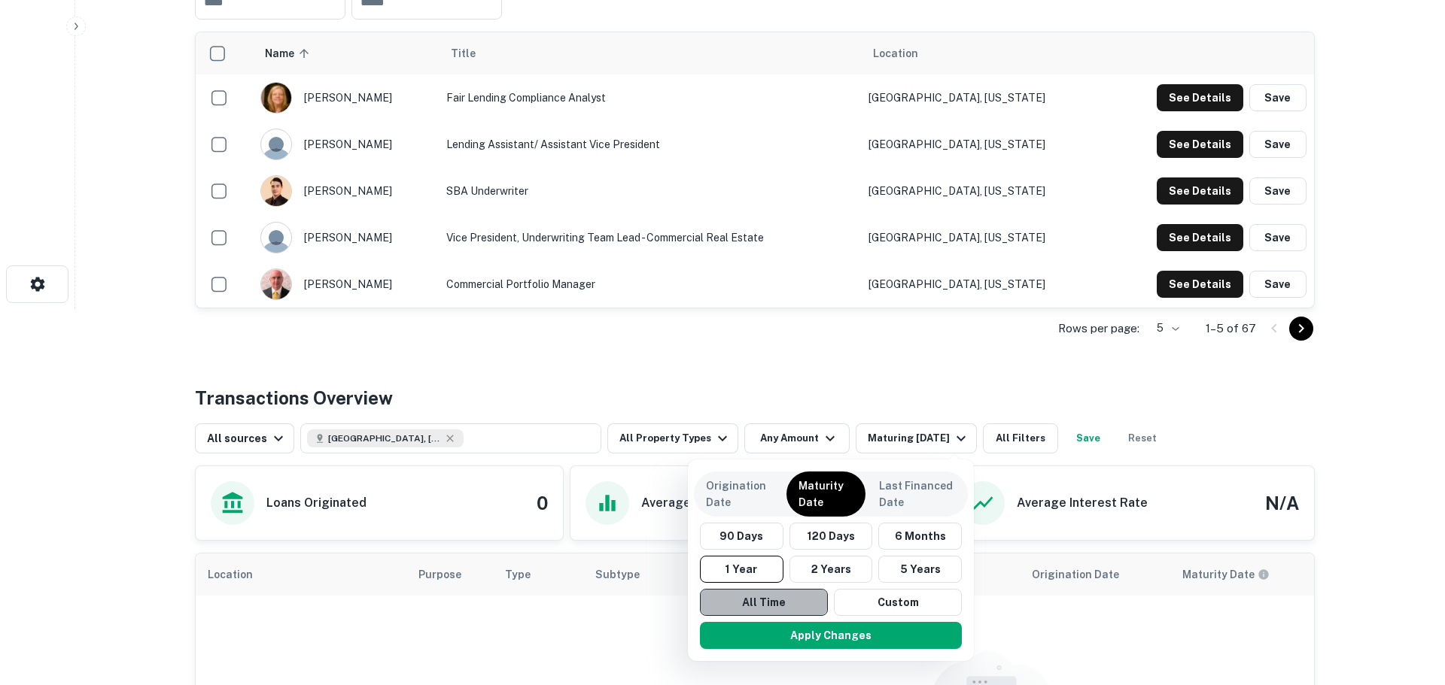
click at [743, 597] on button "All Time" at bounding box center [764, 602] width 128 height 27
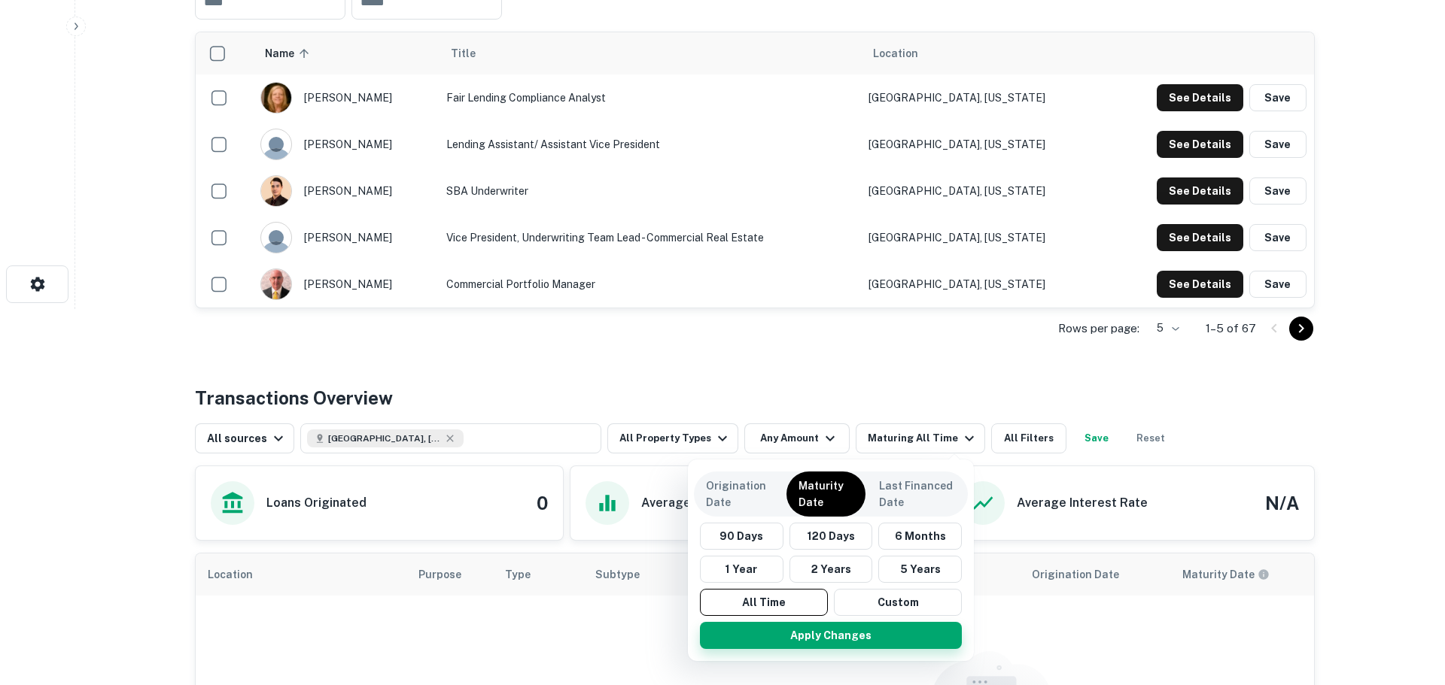
click at [821, 646] on button "Apply Changes" at bounding box center [831, 635] width 262 height 27
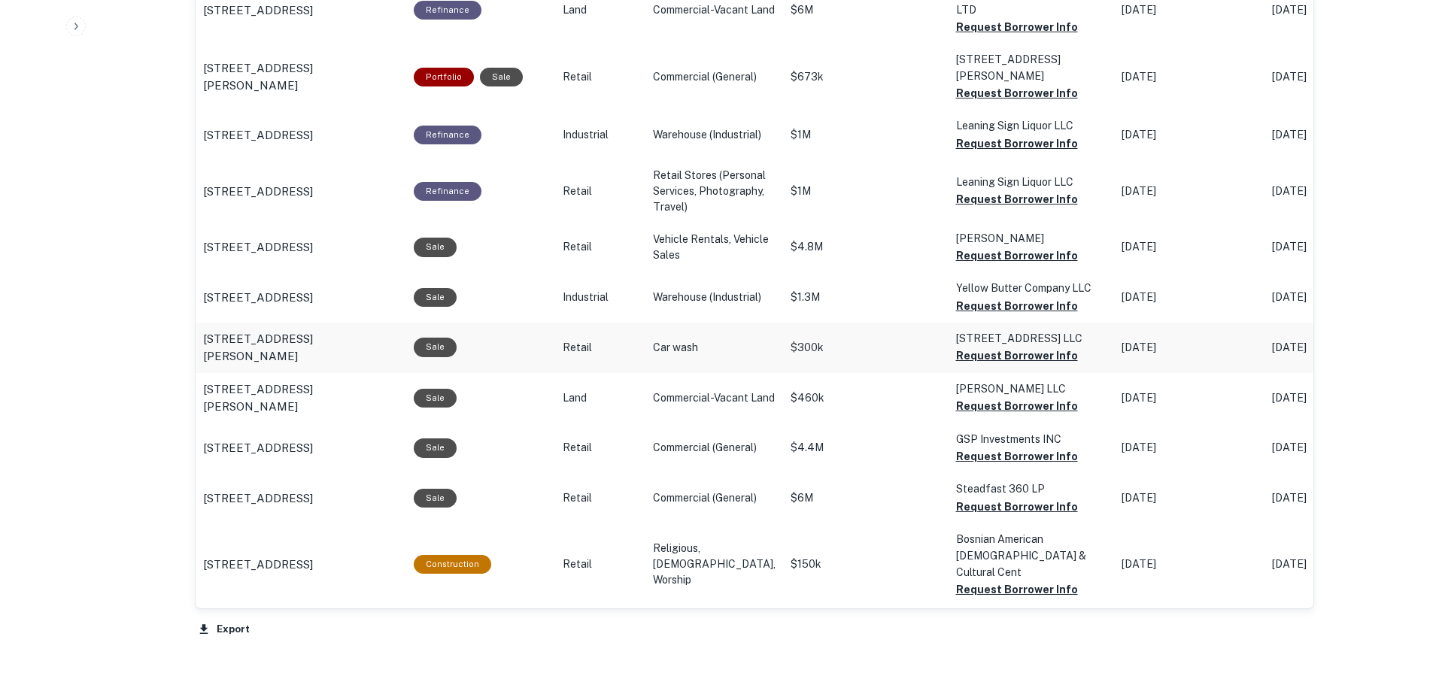
scroll to position [694, 0]
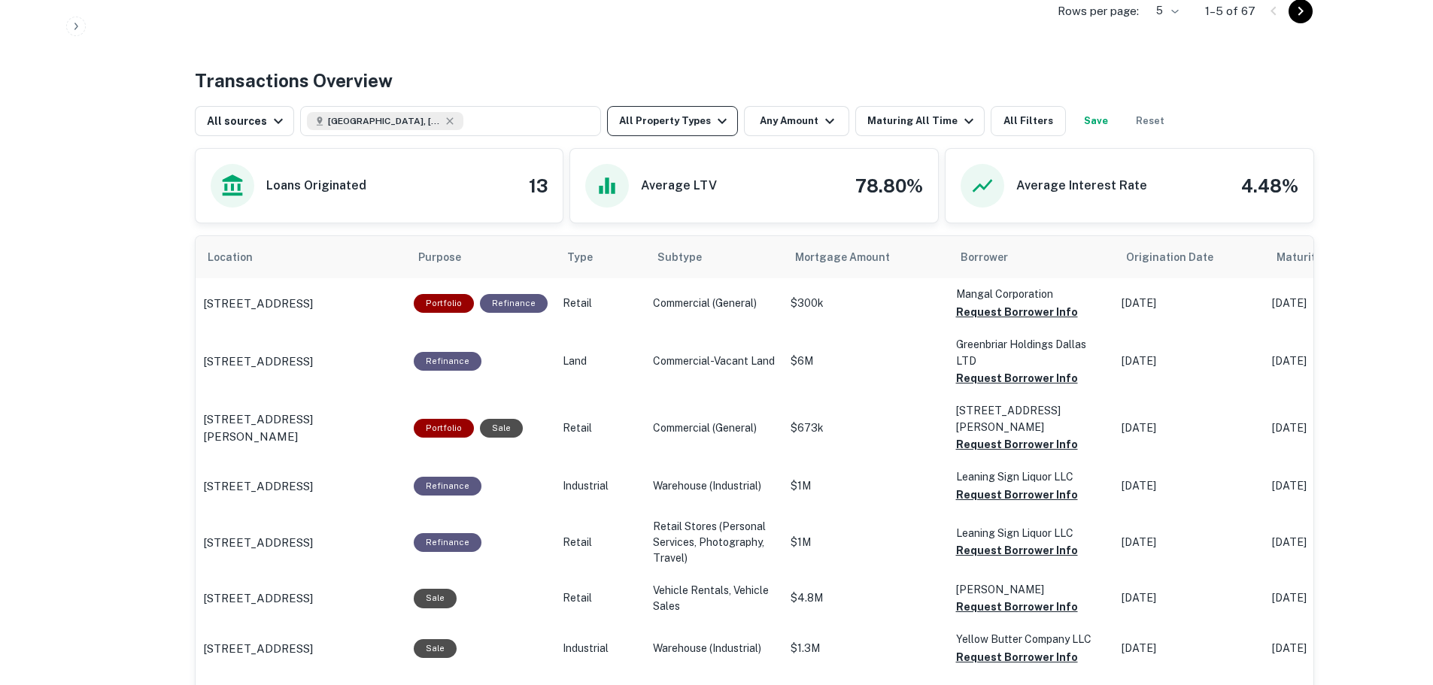
click at [713, 126] on icon "button" at bounding box center [722, 121] width 18 height 18
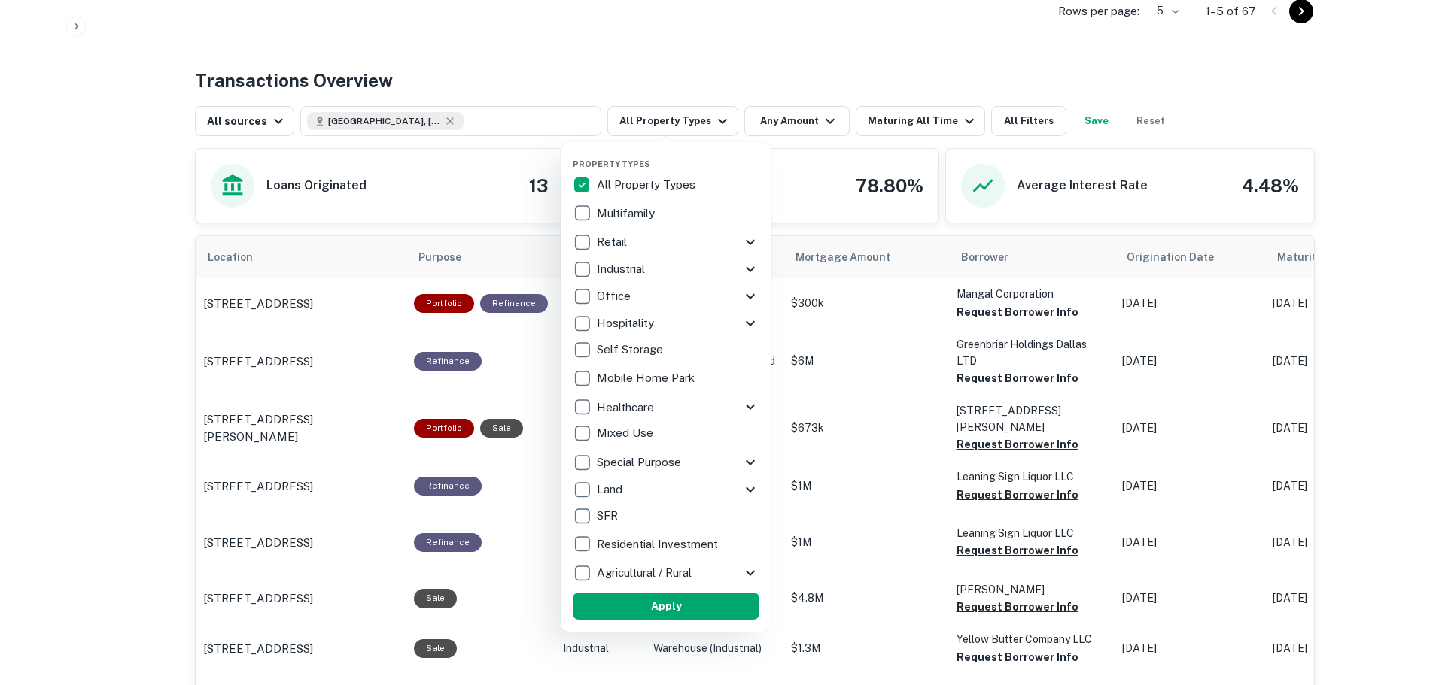
click at [643, 215] on p "Multifamily" at bounding box center [627, 214] width 61 height 18
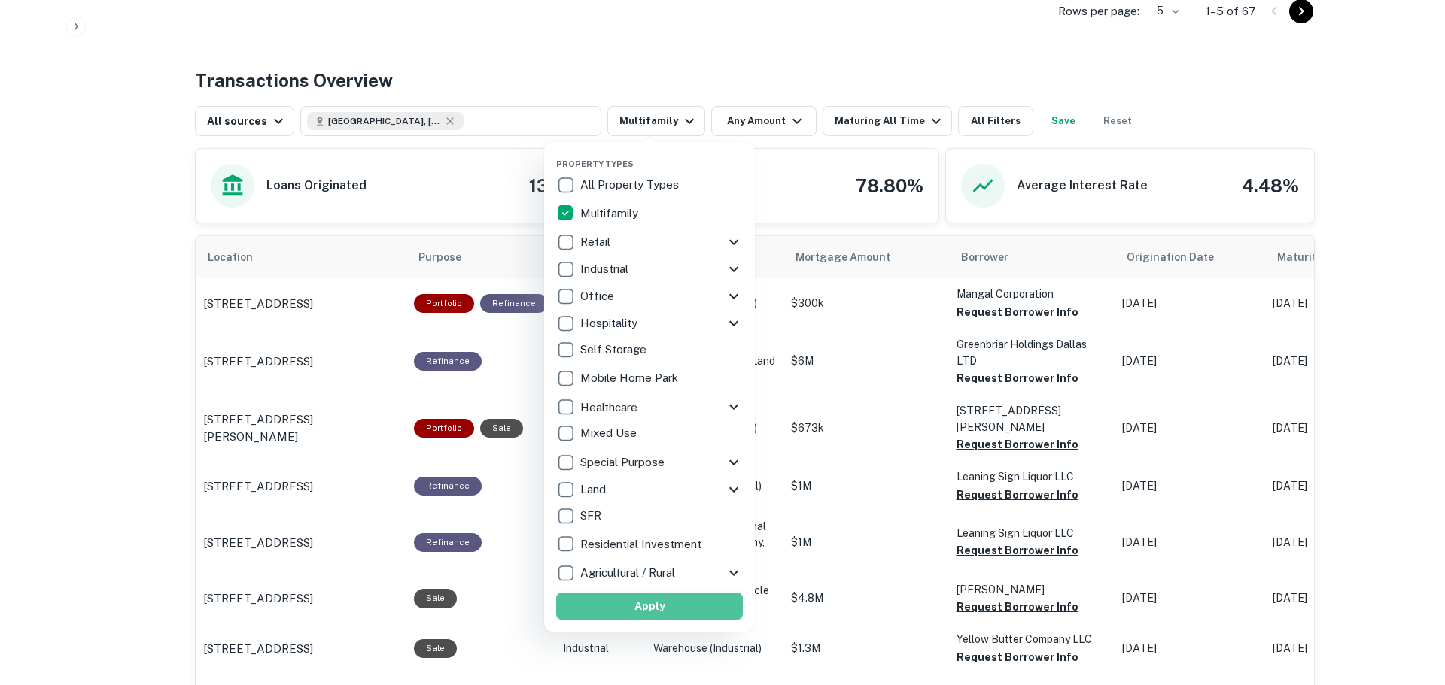
click at [665, 602] on button "Apply" at bounding box center [649, 606] width 187 height 27
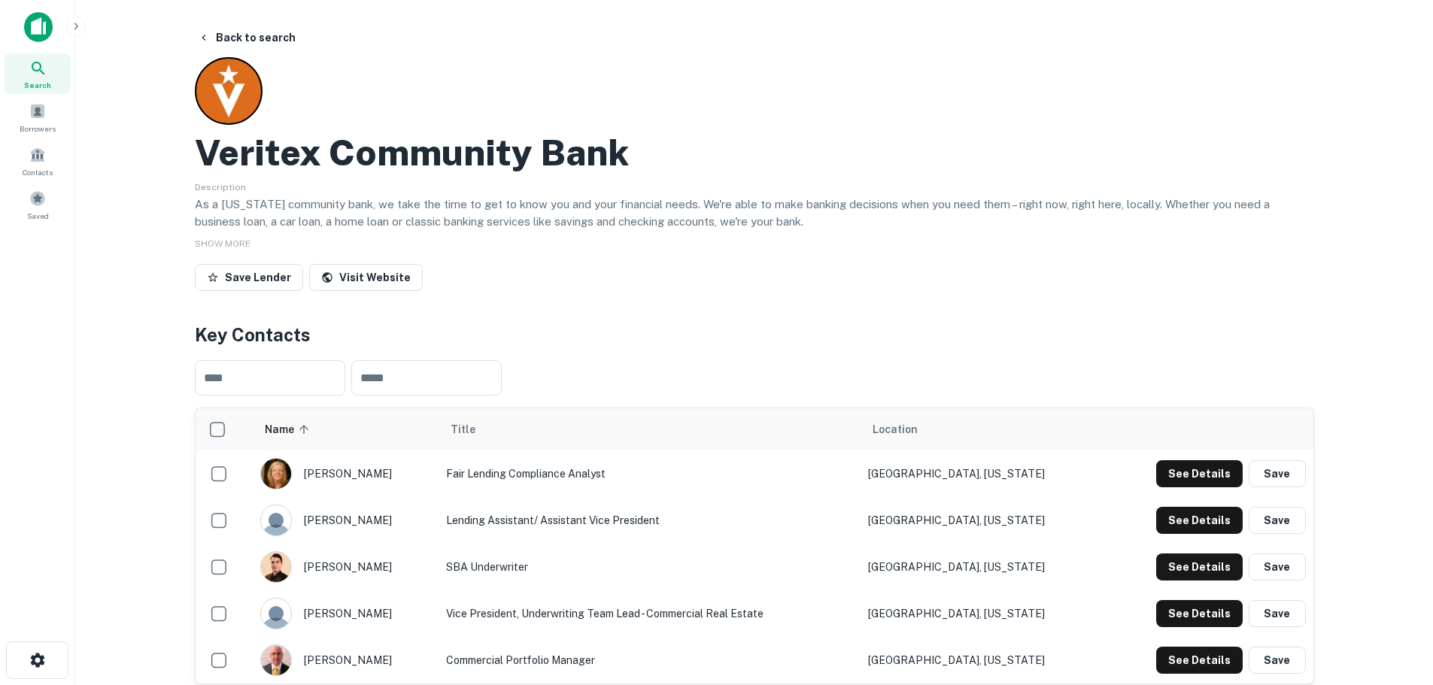
click at [412, 81] on div "Veritex Community Bank Description As a [US_STATE]​ community bank, we take the…" at bounding box center [755, 177] width 1120 height 240
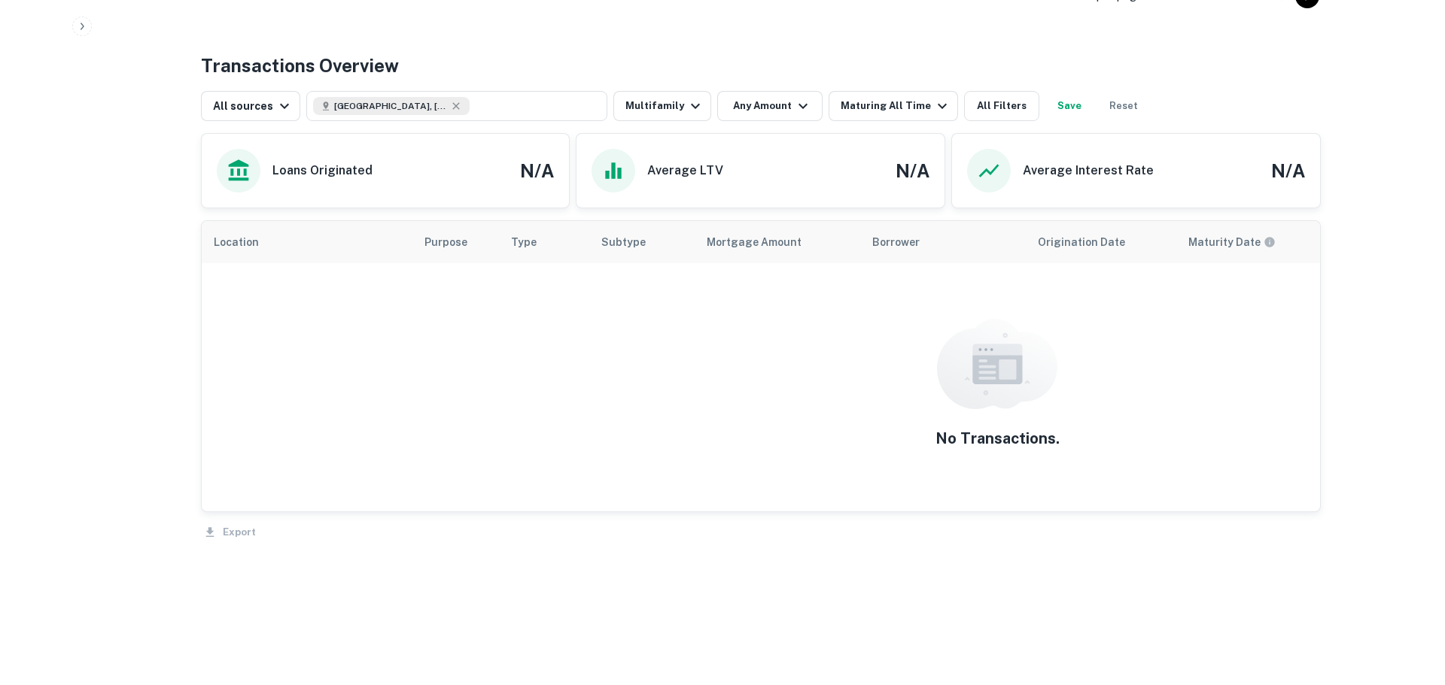
scroll to position [712, 0]
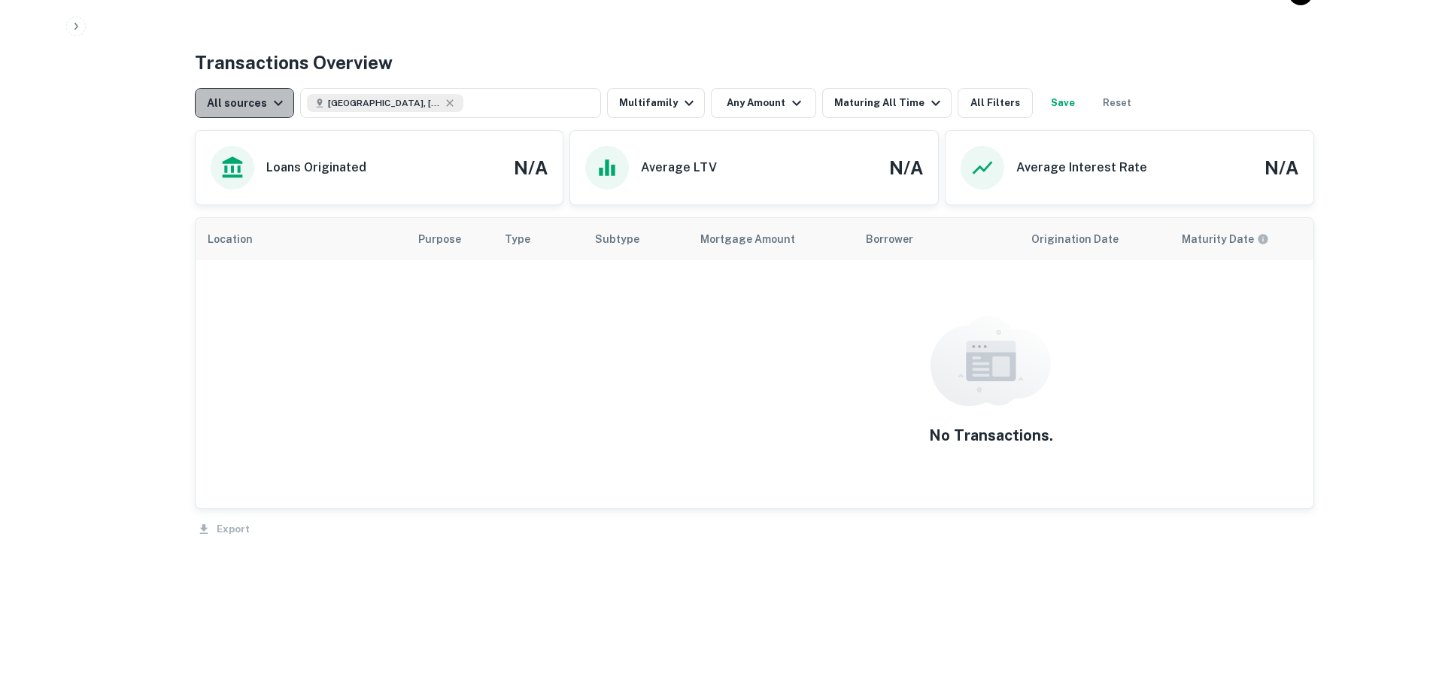
click at [269, 99] on icon "button" at bounding box center [278, 103] width 18 height 18
